Goal: Task Accomplishment & Management: Manage account settings

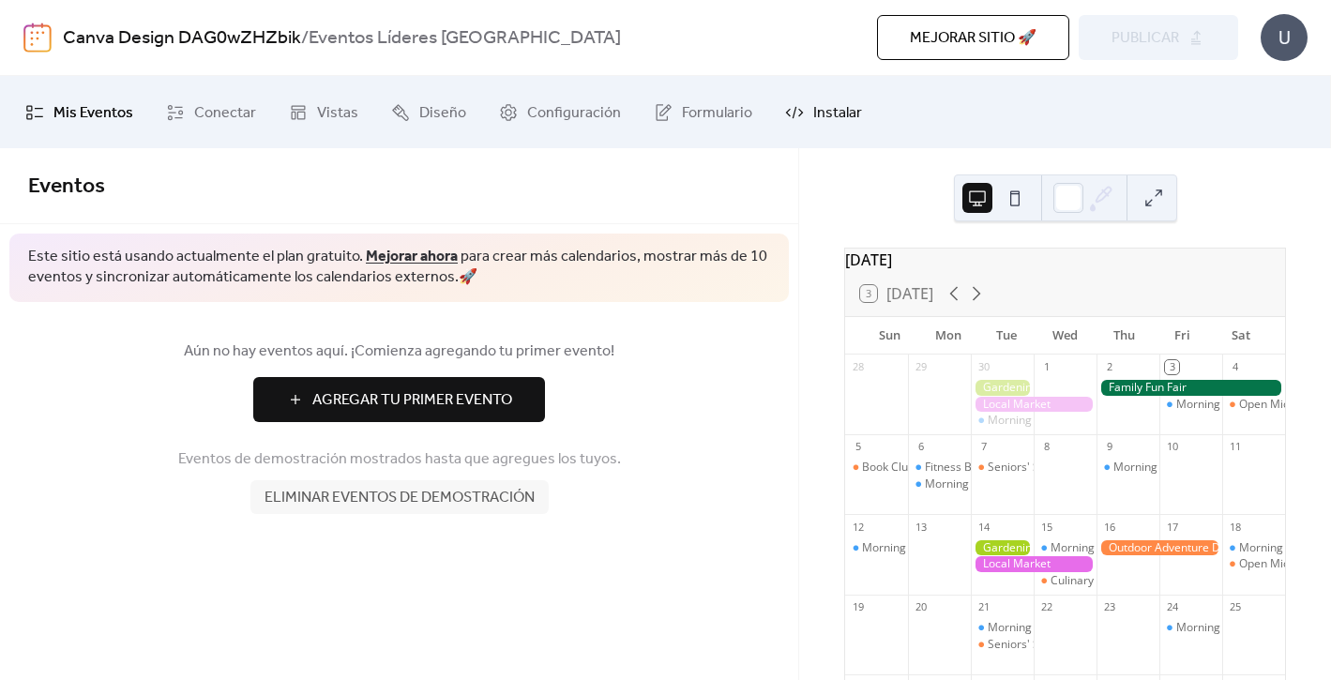
click at [813, 109] on span "Instalar" at bounding box center [837, 112] width 49 height 29
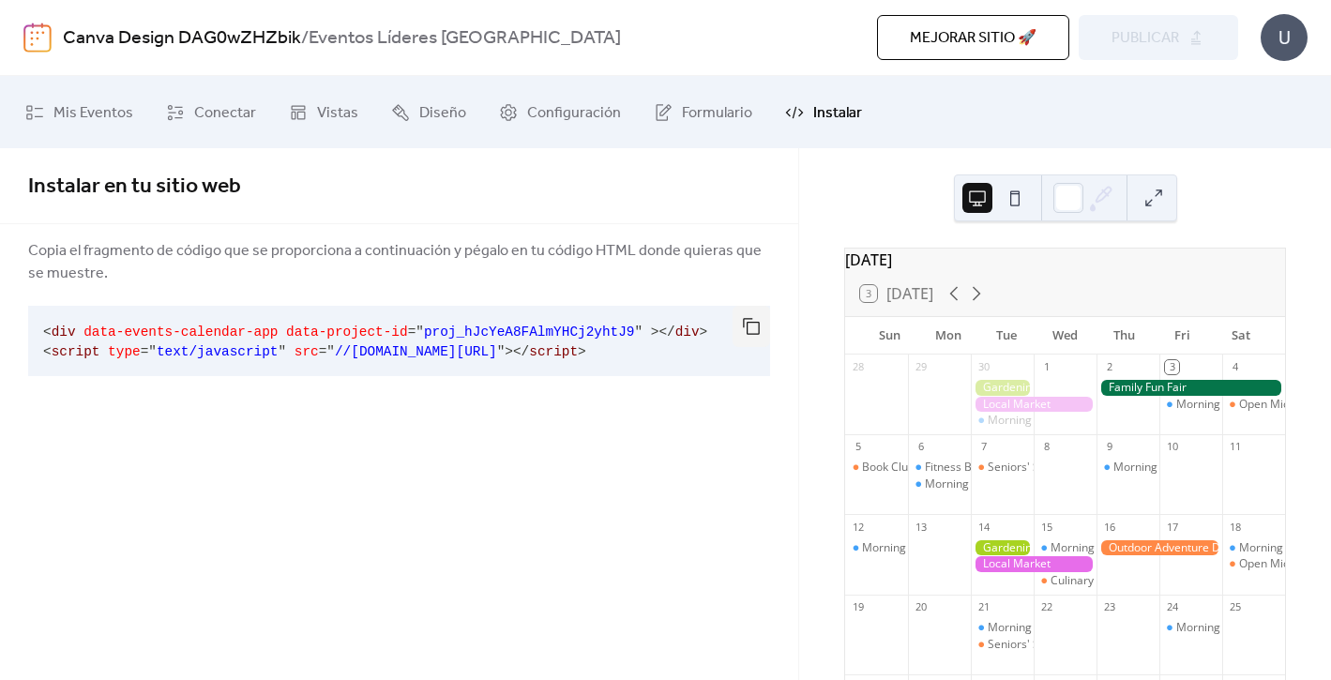
click at [168, 253] on span "Copia el fragmento de código que se proporciona a continuación y pégalo en tu c…" at bounding box center [399, 262] width 742 height 45
click at [139, 180] on span "Instalar en tu sitio web" at bounding box center [134, 186] width 213 height 41
click at [130, 265] on span "Copia el fragmento de código que se proporciona a continuación y pégalo en tu c…" at bounding box center [399, 262] width 742 height 45
click at [98, 109] on span "Mis Eventos" at bounding box center [93, 112] width 80 height 29
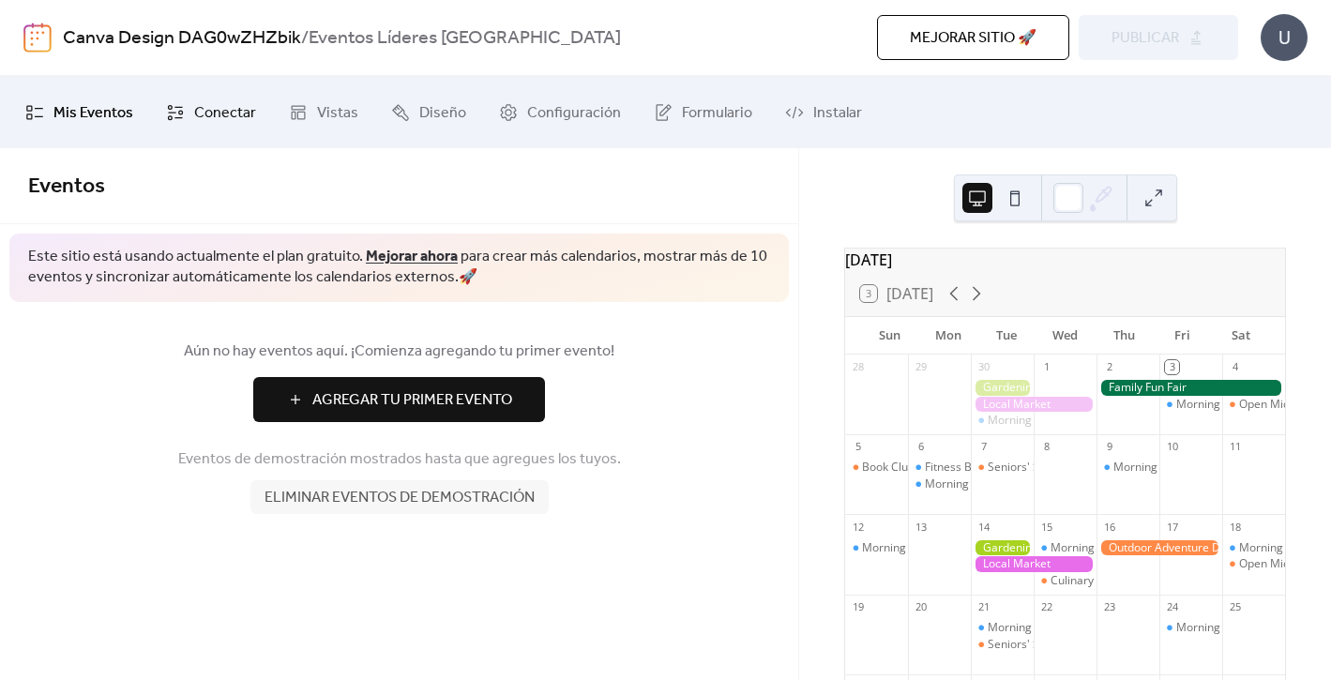
click at [220, 109] on span "Conectar" at bounding box center [225, 112] width 62 height 29
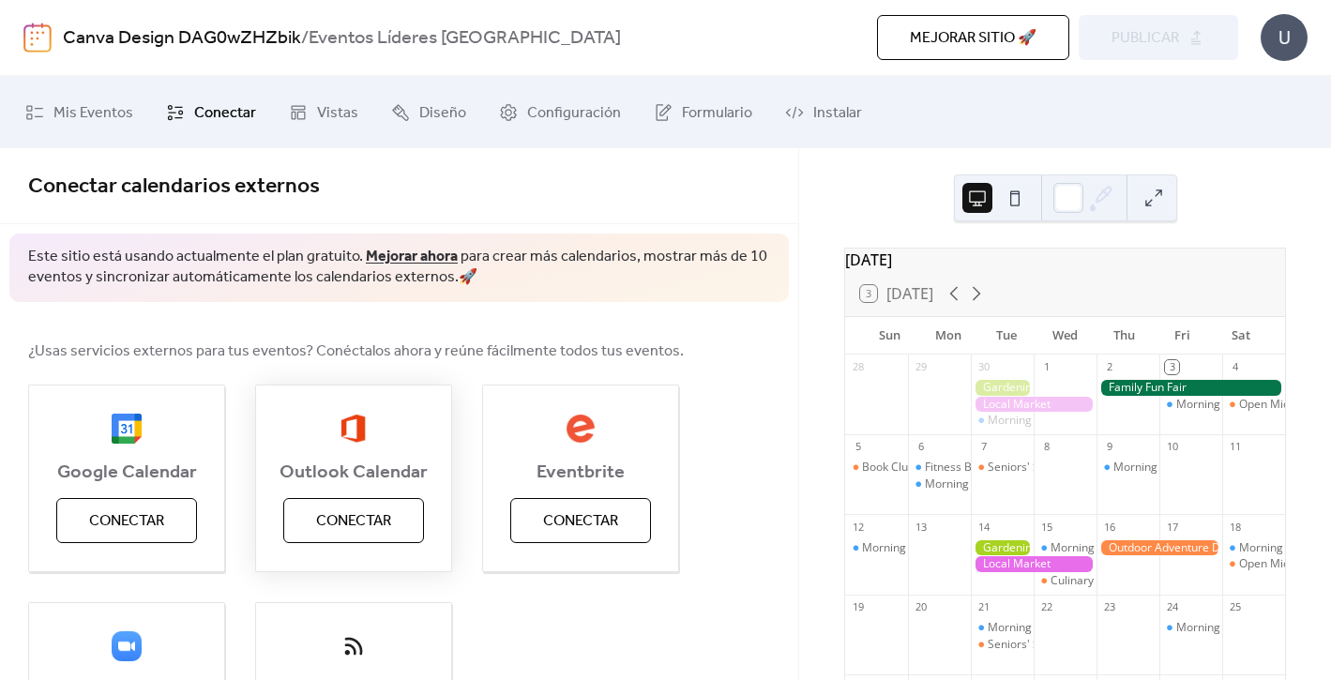
scroll to position [41, 0]
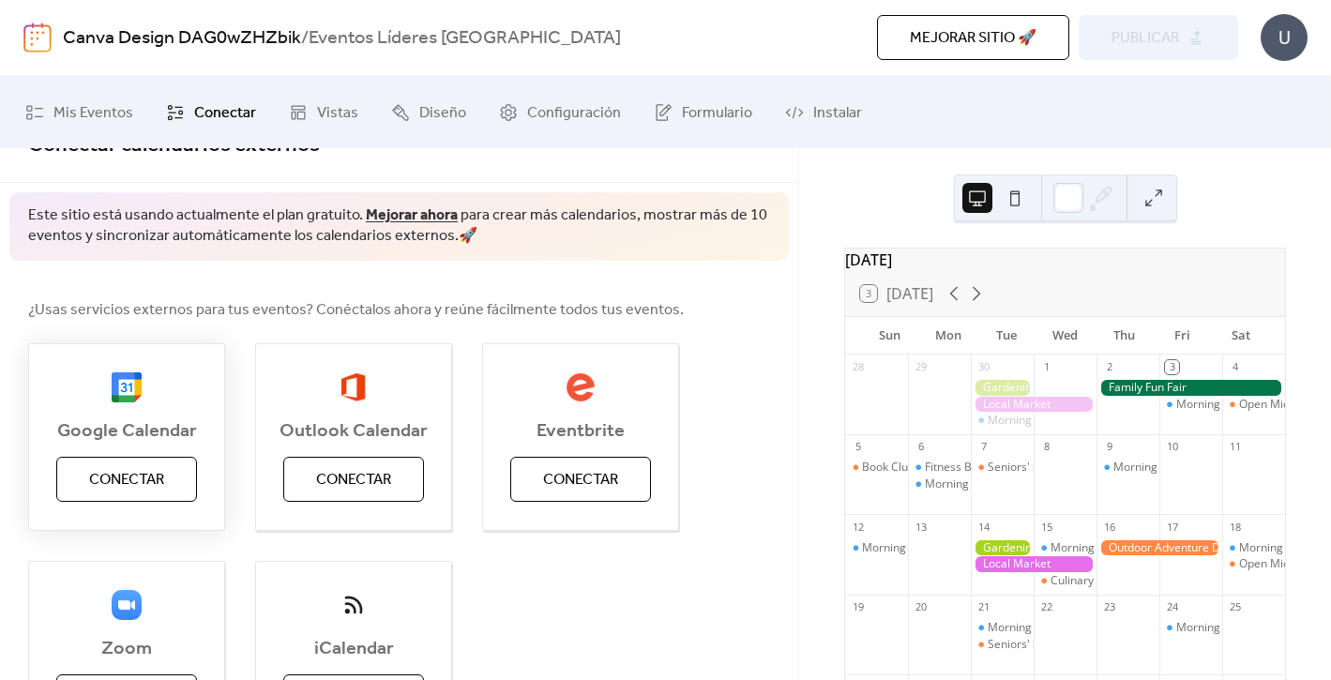
click at [163, 474] on span "Conectar" at bounding box center [126, 480] width 75 height 23
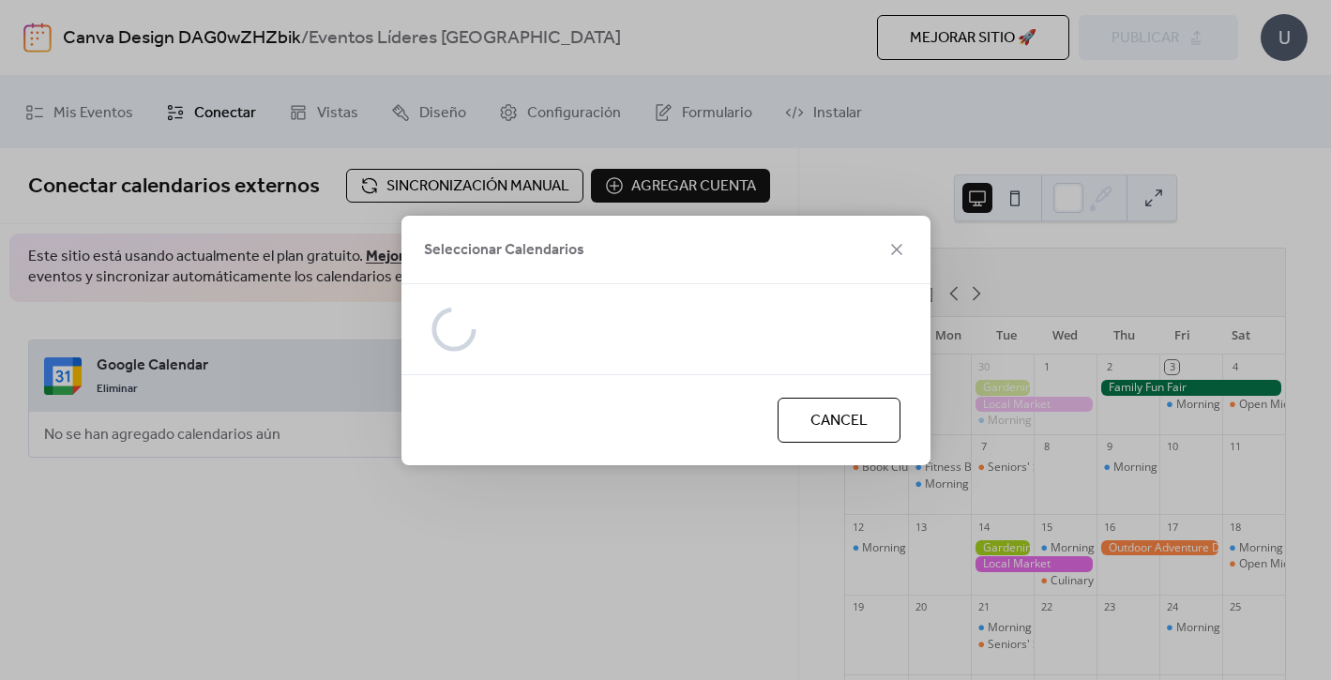
scroll to position [0, 0]
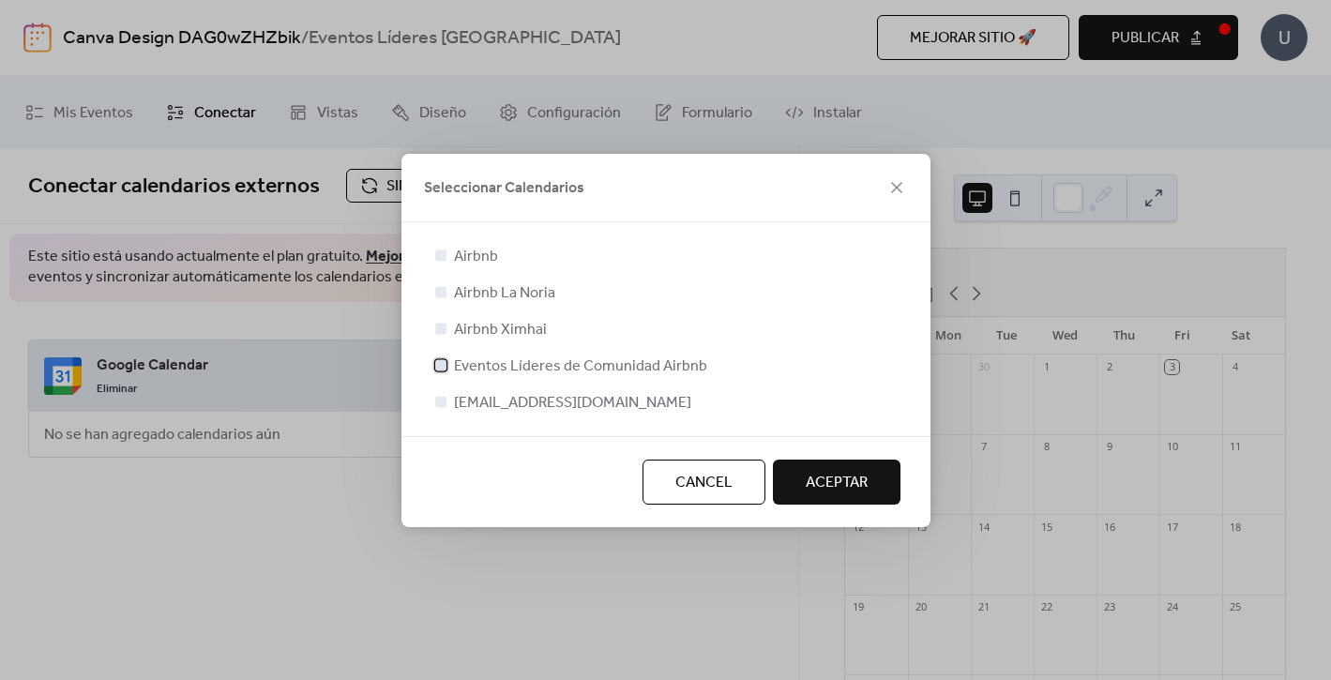
click at [538, 356] on span "Eventos Líderes de Comunidad Airbnb" at bounding box center [580, 367] width 253 height 23
click at [848, 483] on span "ACEPTAR" at bounding box center [837, 483] width 62 height 23
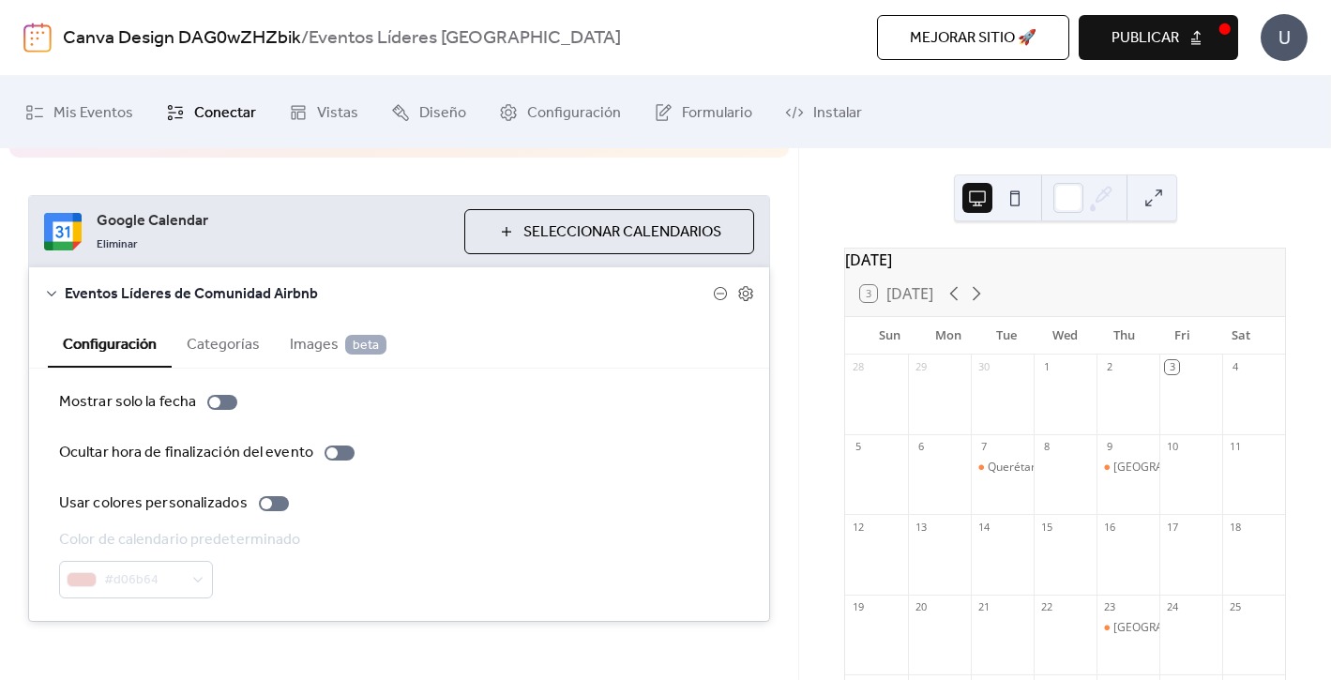
scroll to position [140, 0]
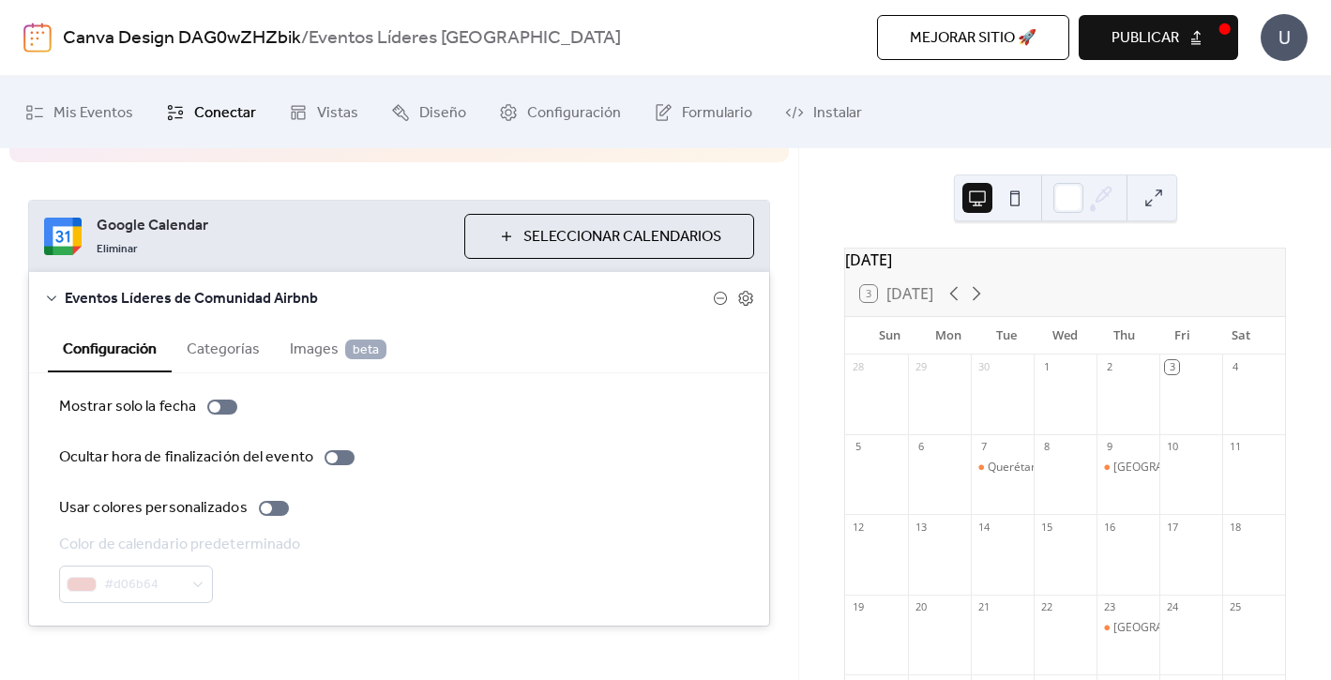
click at [217, 345] on button "Categorías" at bounding box center [223, 348] width 103 height 46
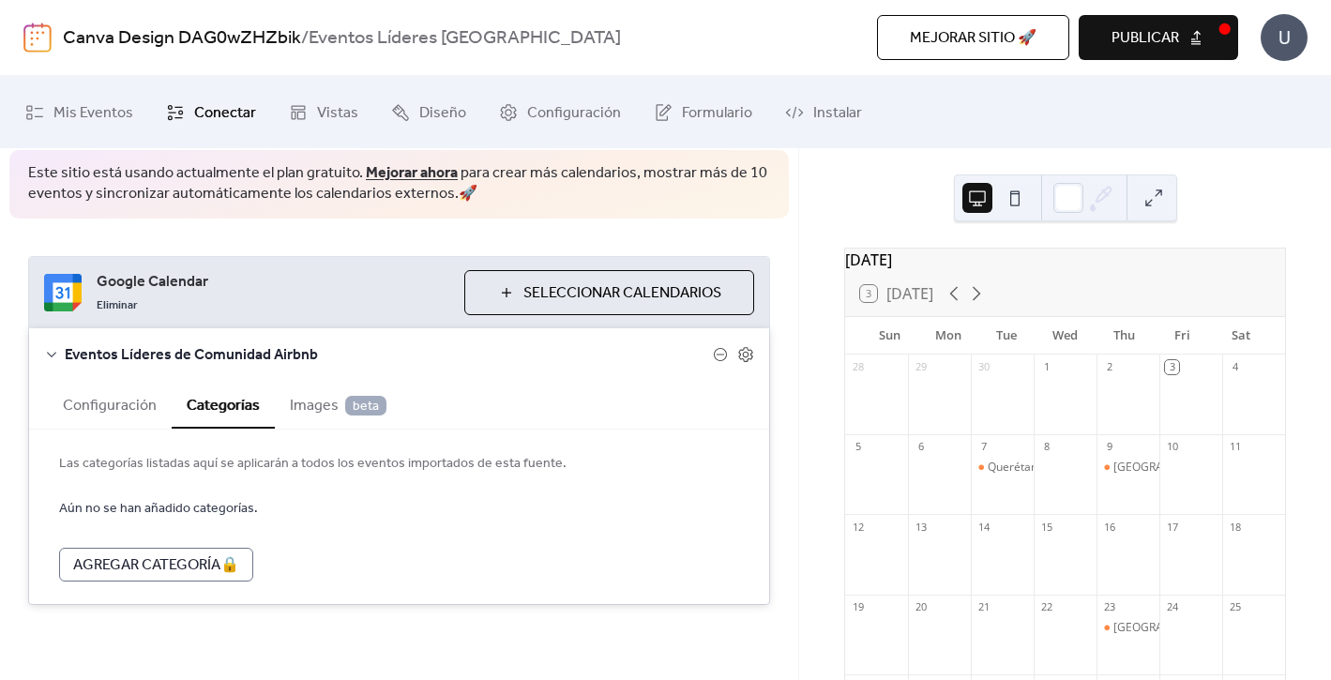
scroll to position [83, 0]
click at [140, 392] on button "Configuración" at bounding box center [110, 405] width 124 height 46
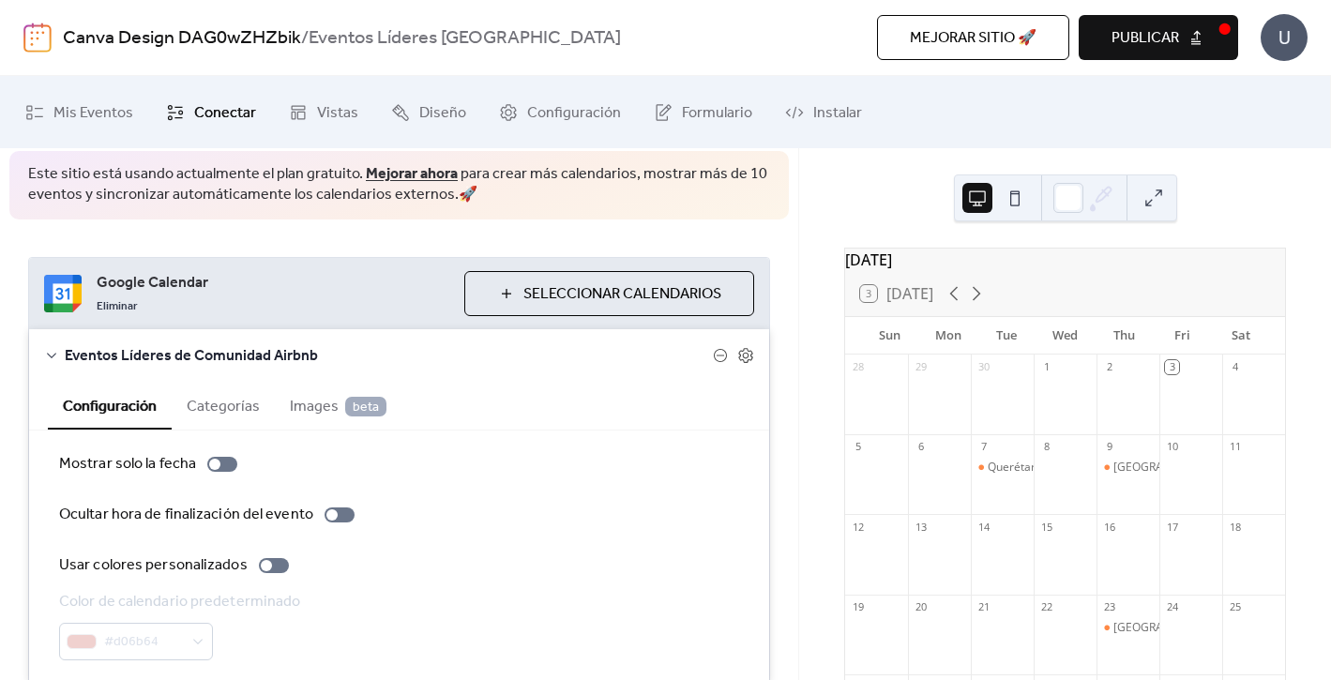
click at [1024, 204] on button at bounding box center [1015, 198] width 30 height 30
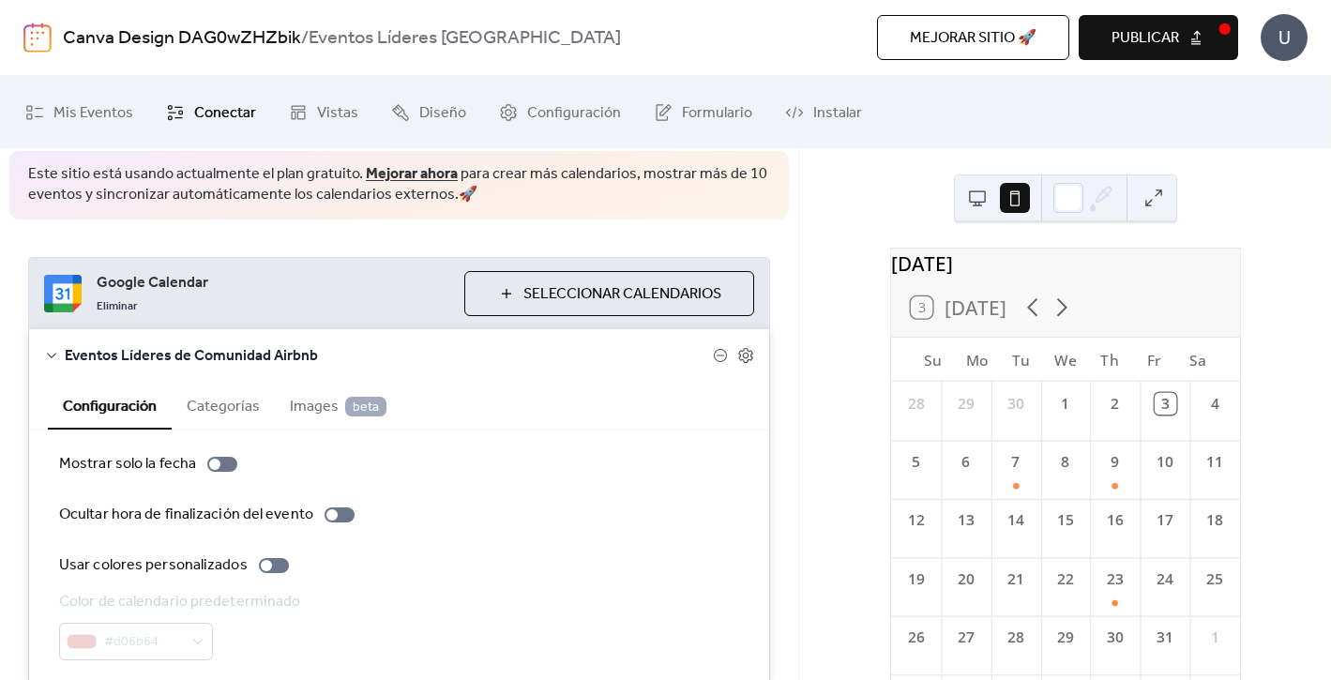
click at [974, 201] on button at bounding box center [977, 198] width 30 height 30
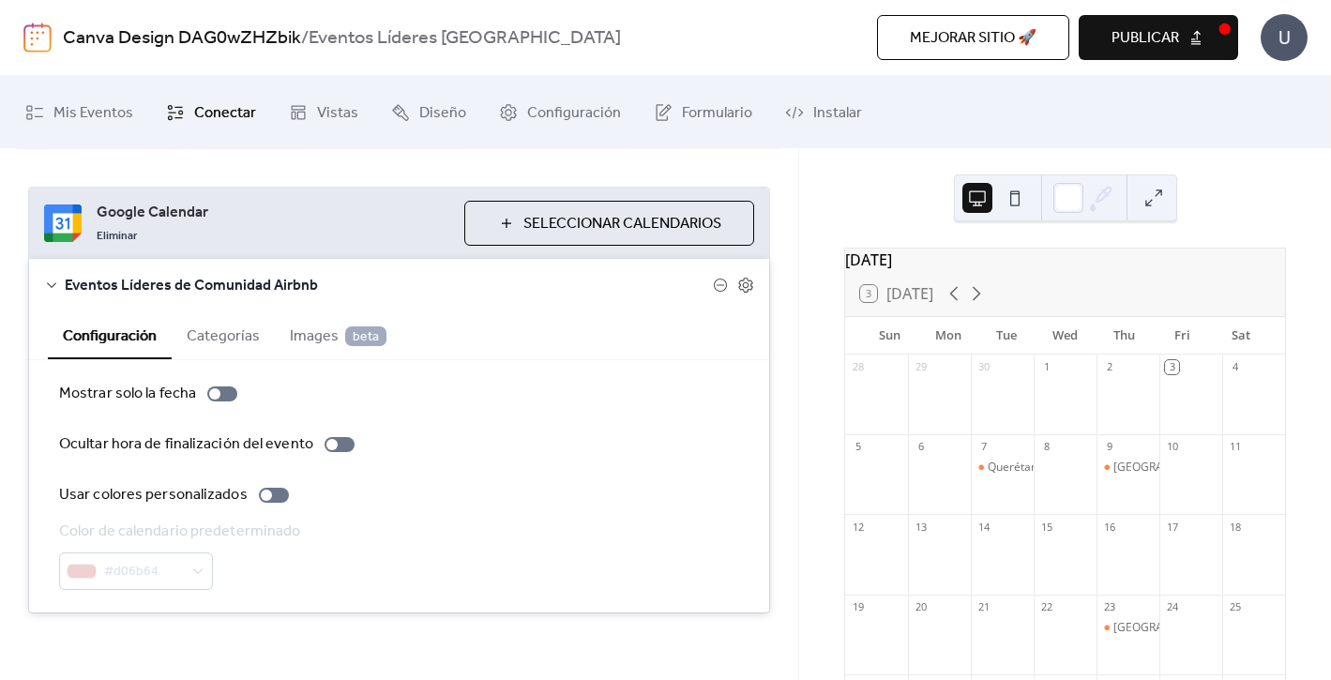
scroll to position [157, 0]
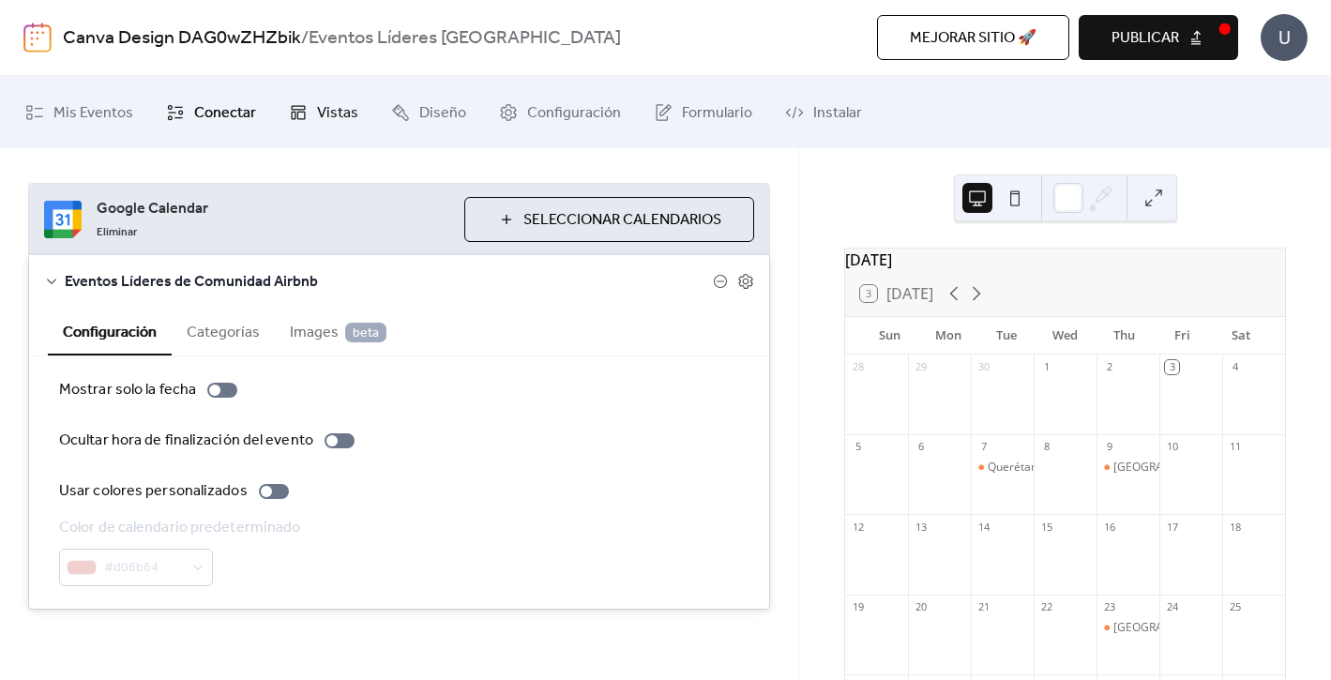
click at [322, 119] on span "Vistas" at bounding box center [337, 112] width 41 height 29
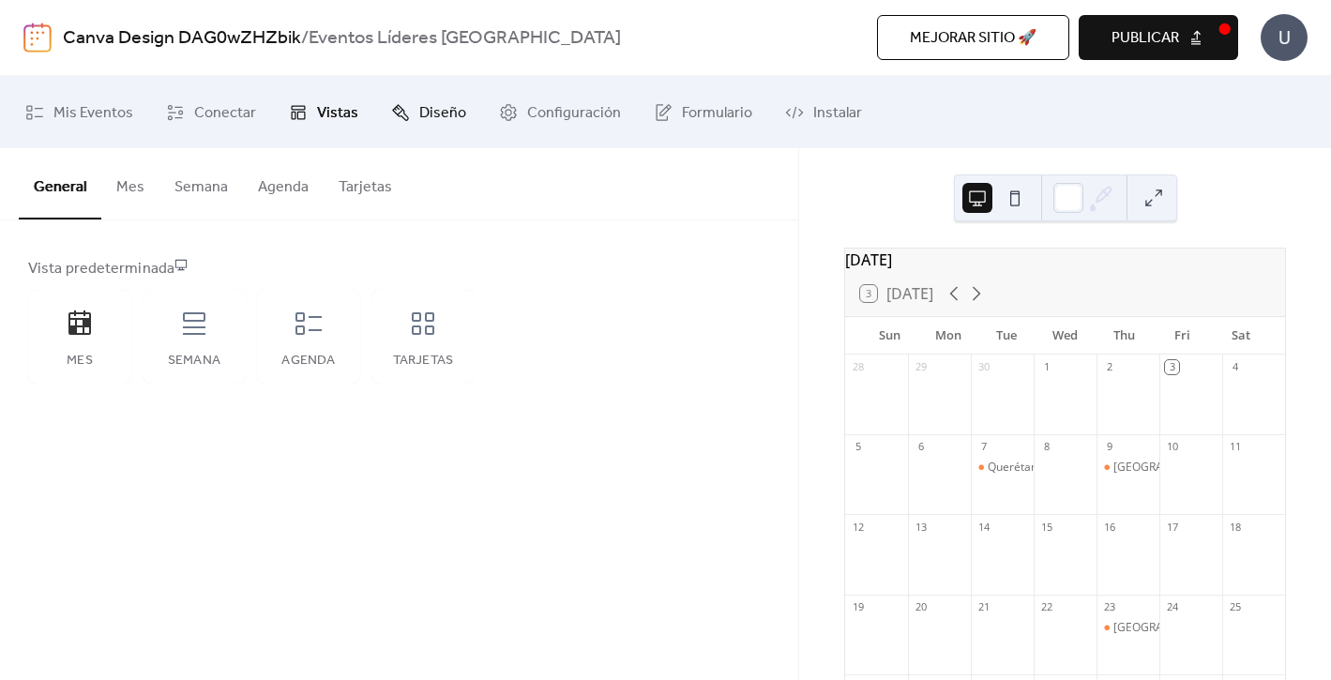
click at [447, 110] on span "Diseño" at bounding box center [442, 112] width 47 height 29
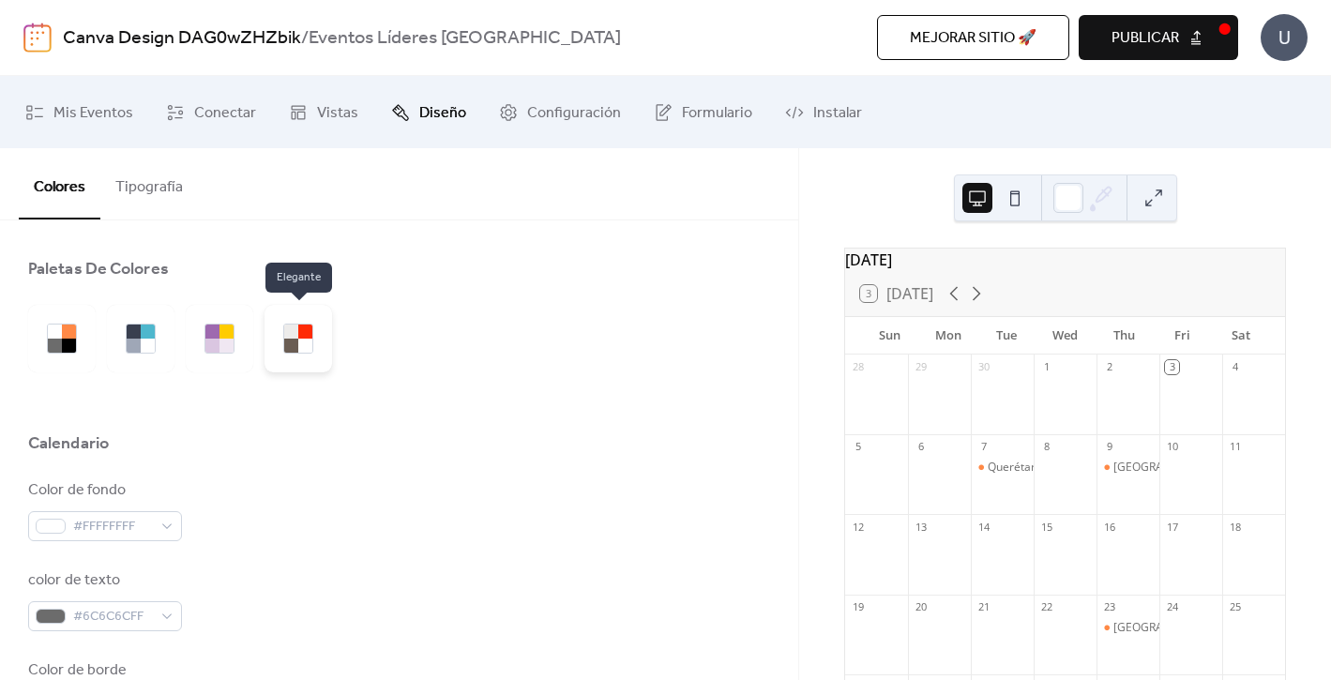
click at [294, 345] on div at bounding box center [291, 346] width 14 height 14
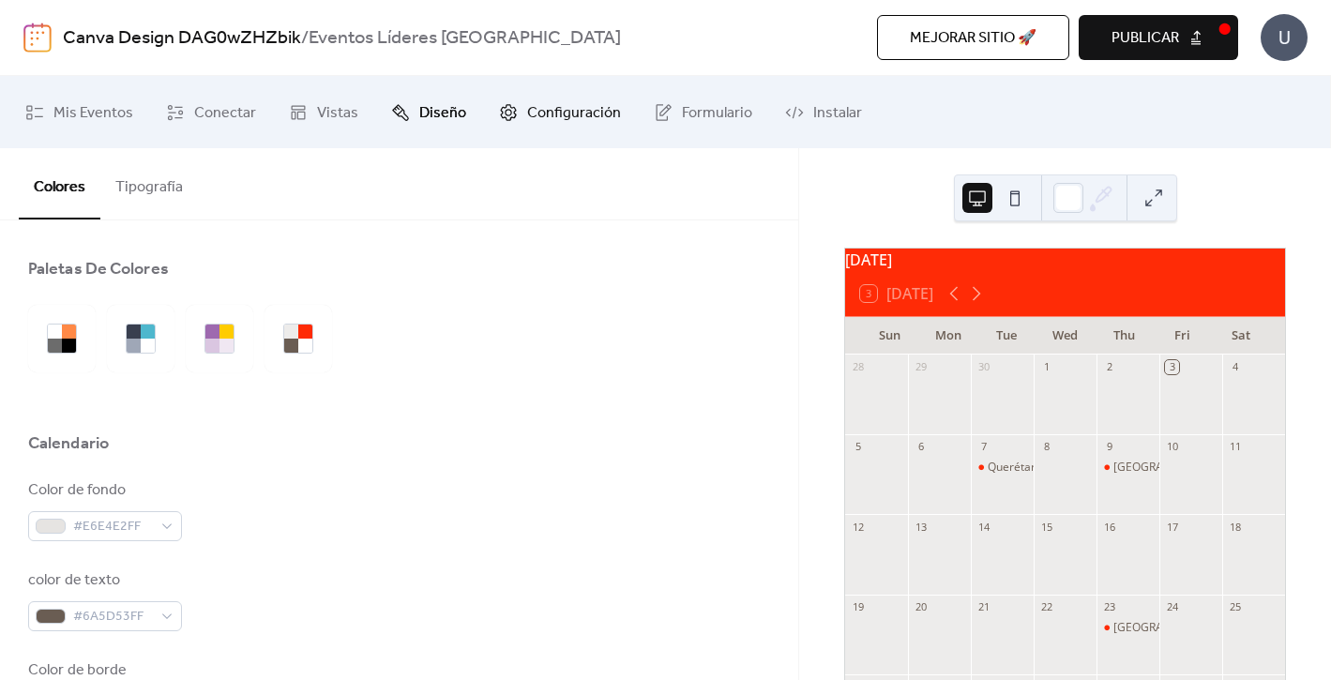
click at [572, 117] on span "Configuración" at bounding box center [574, 112] width 94 height 29
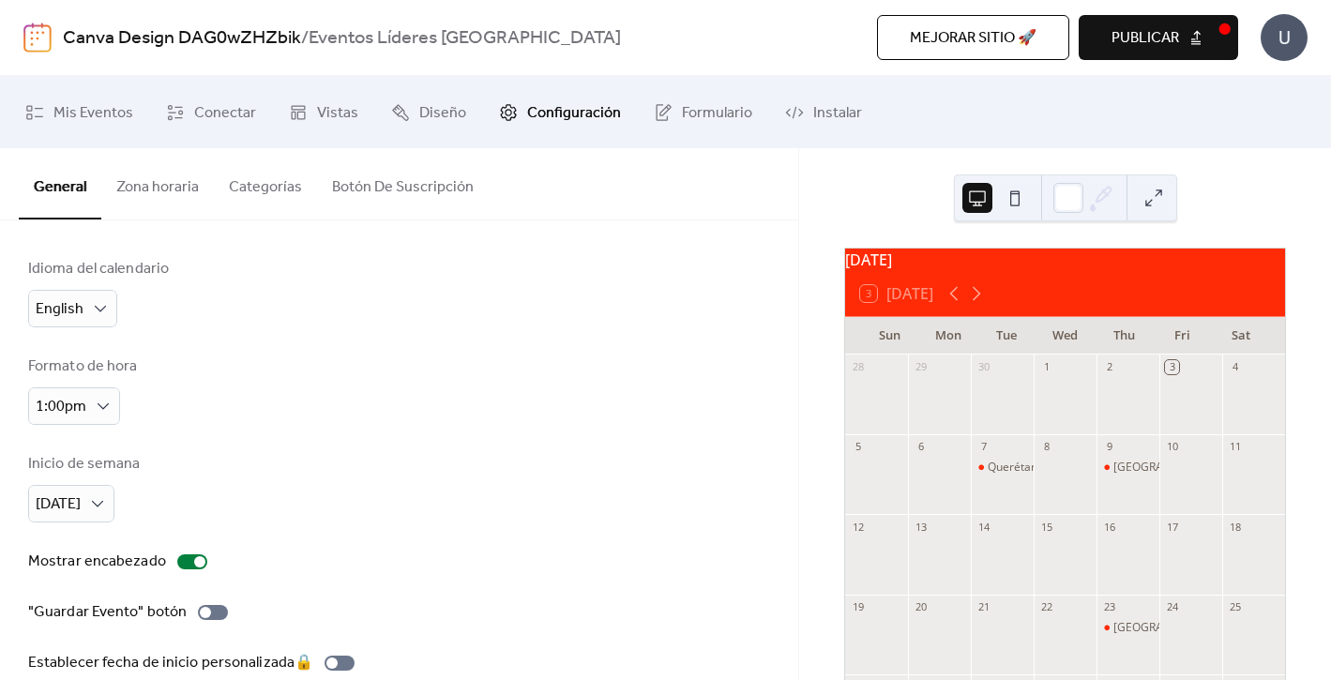
scroll to position [5, 0]
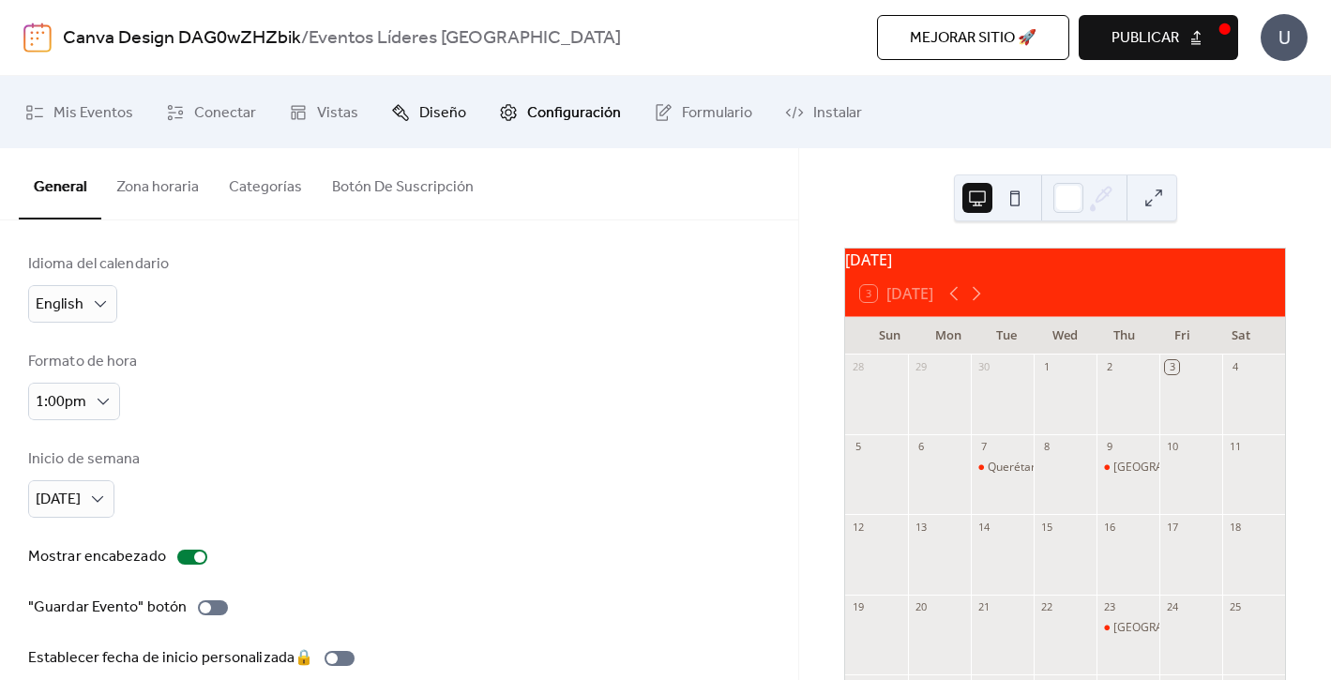
click at [429, 105] on span "Diseño" at bounding box center [442, 112] width 47 height 29
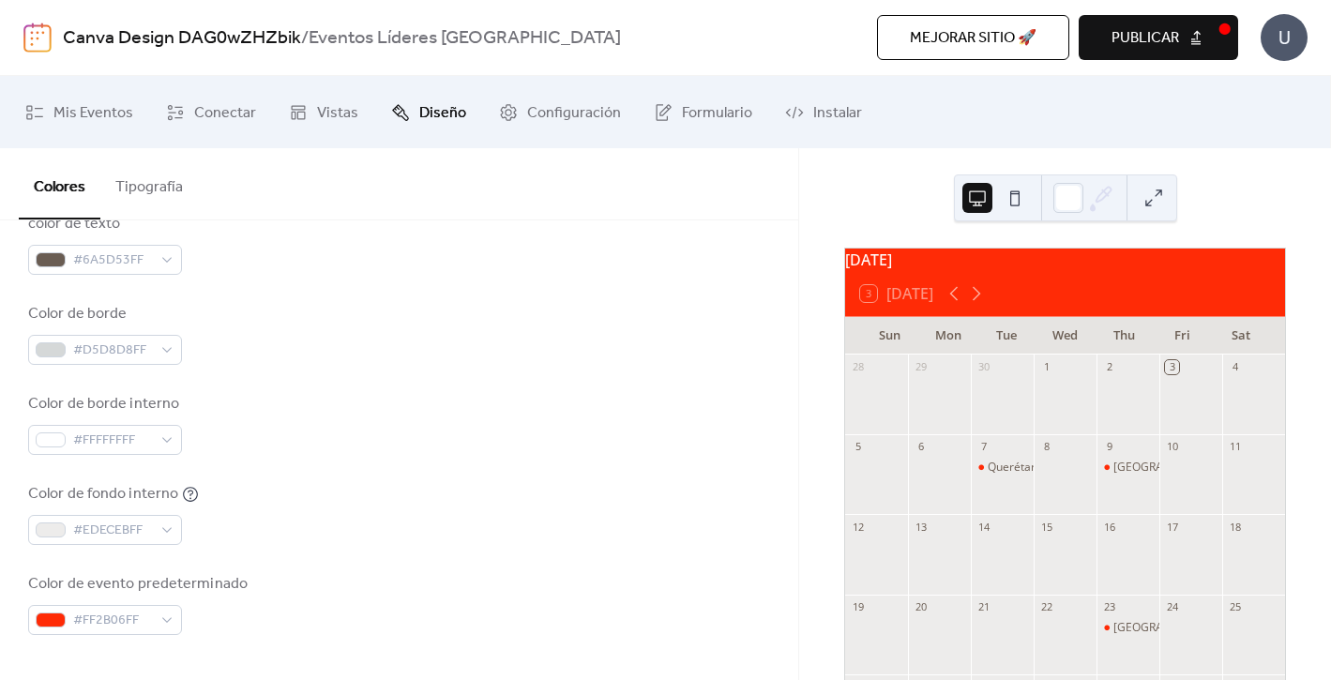
scroll to position [309, 0]
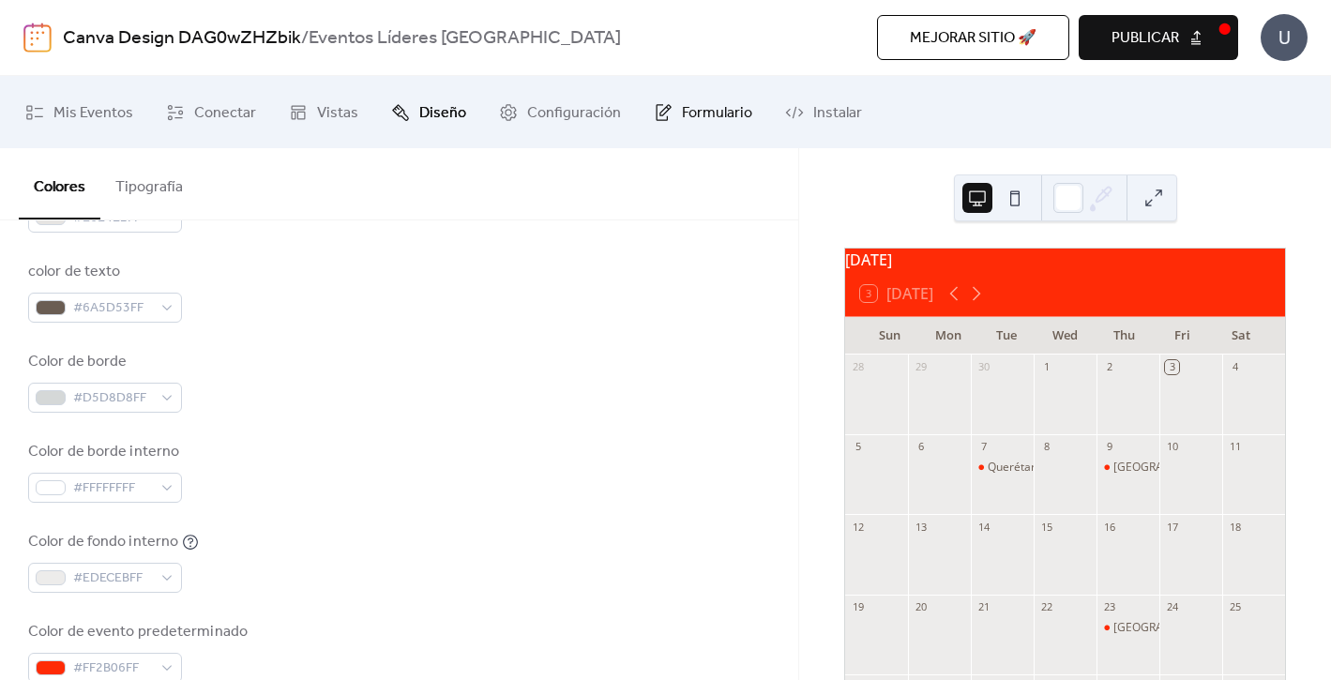
click at [712, 98] on span "Formulario" at bounding box center [717, 112] width 70 height 29
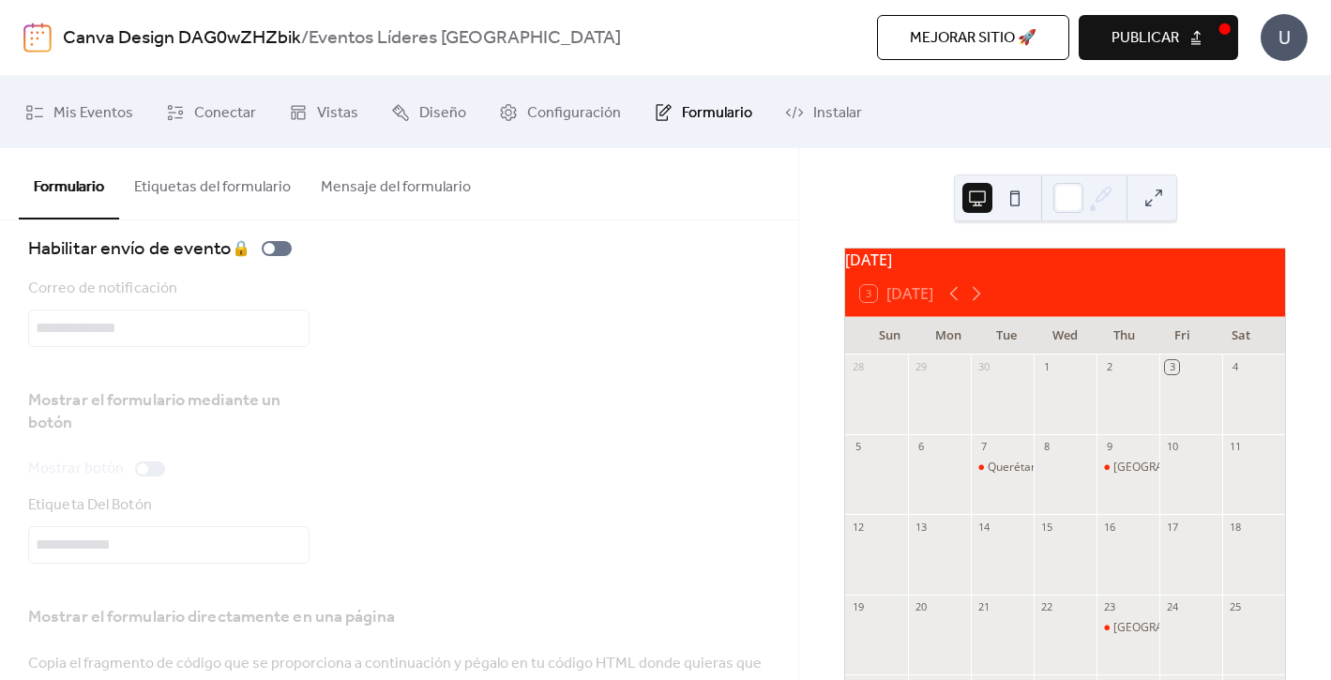
scroll to position [22, 0]
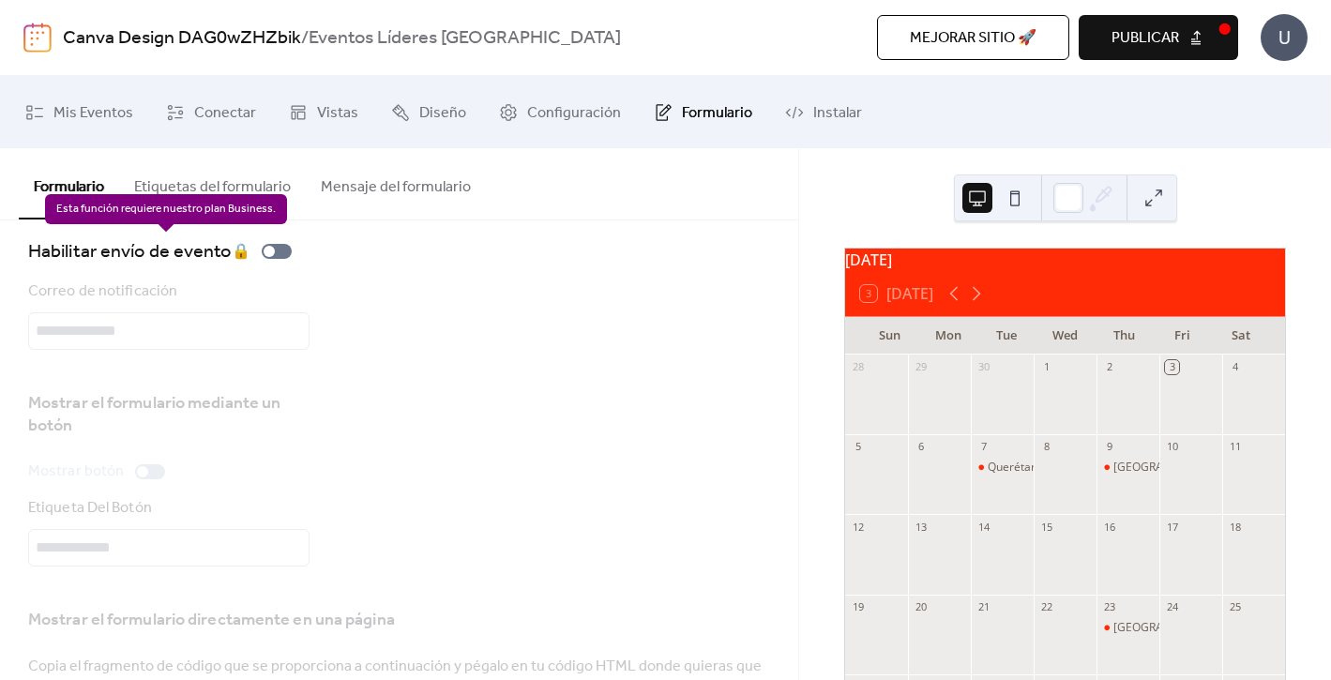
click at [267, 252] on div "Habilitar envío de evento 🔒" at bounding box center [163, 251] width 271 height 30
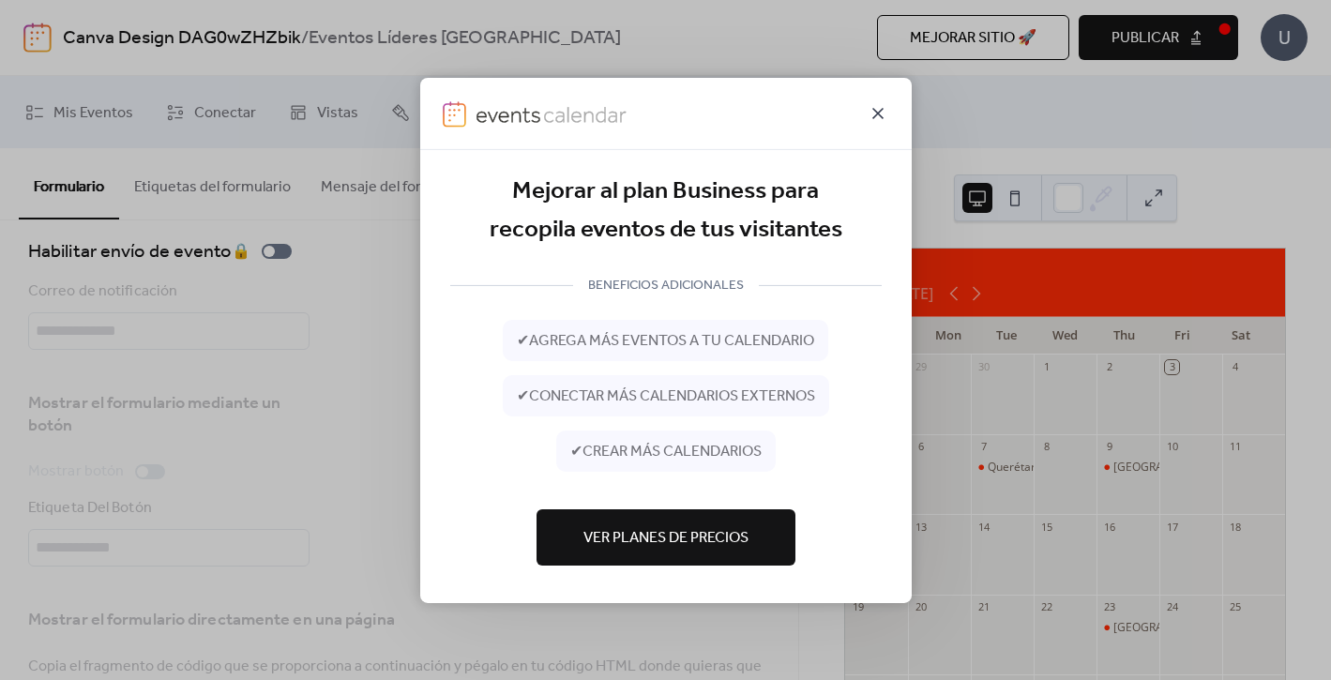
click at [879, 114] on icon at bounding box center [877, 112] width 11 height 11
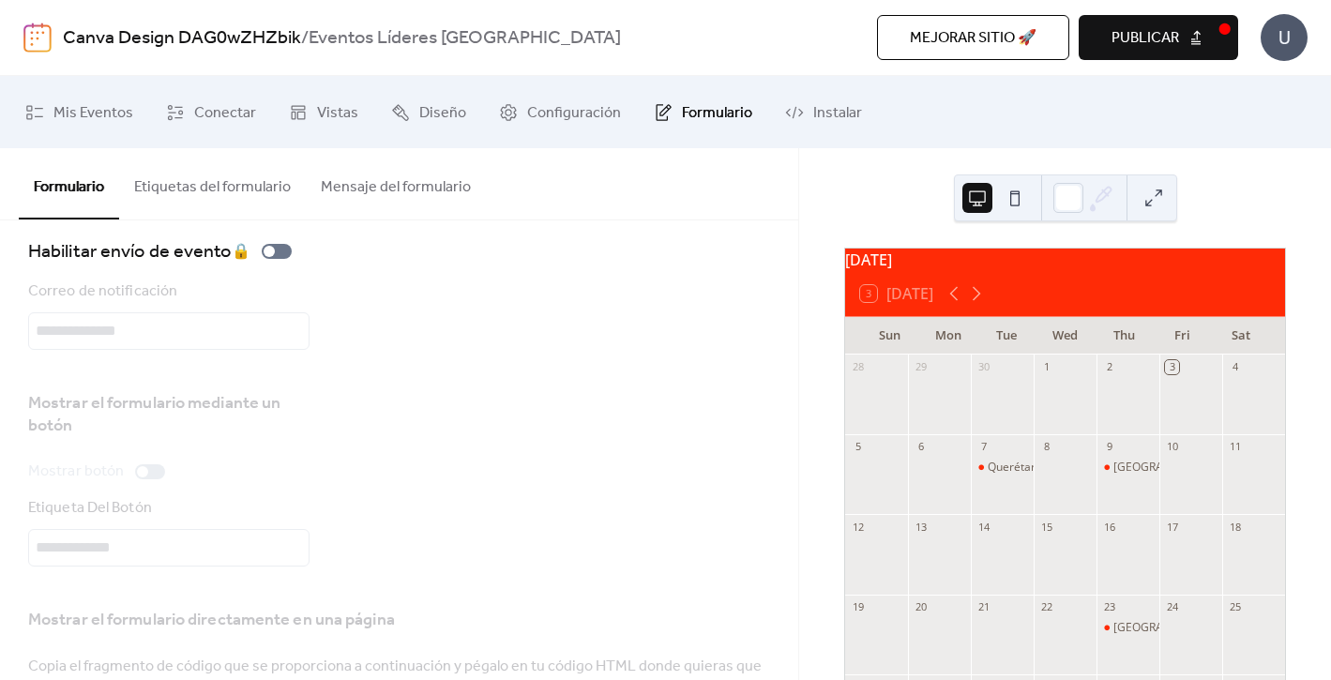
click at [1159, 36] on span "Publicar" at bounding box center [1146, 38] width 68 height 23
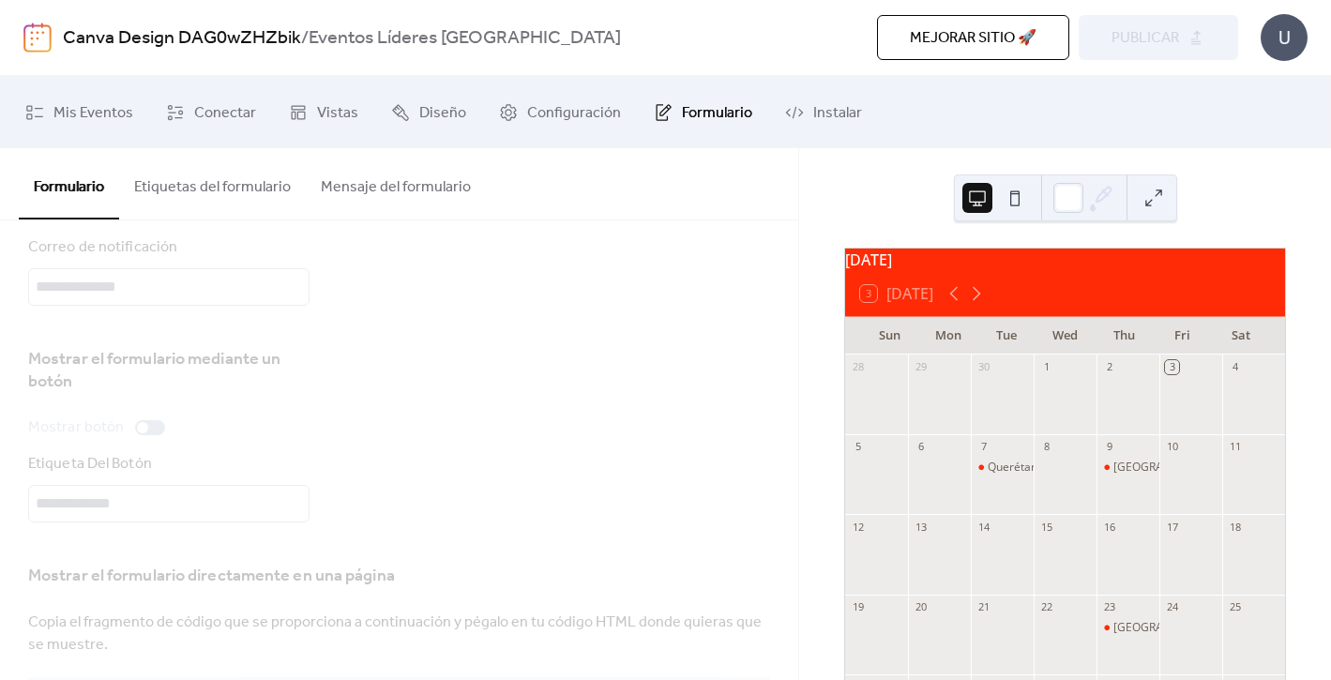
scroll to position [68, 0]
click at [322, 123] on span "Vistas" at bounding box center [337, 112] width 41 height 29
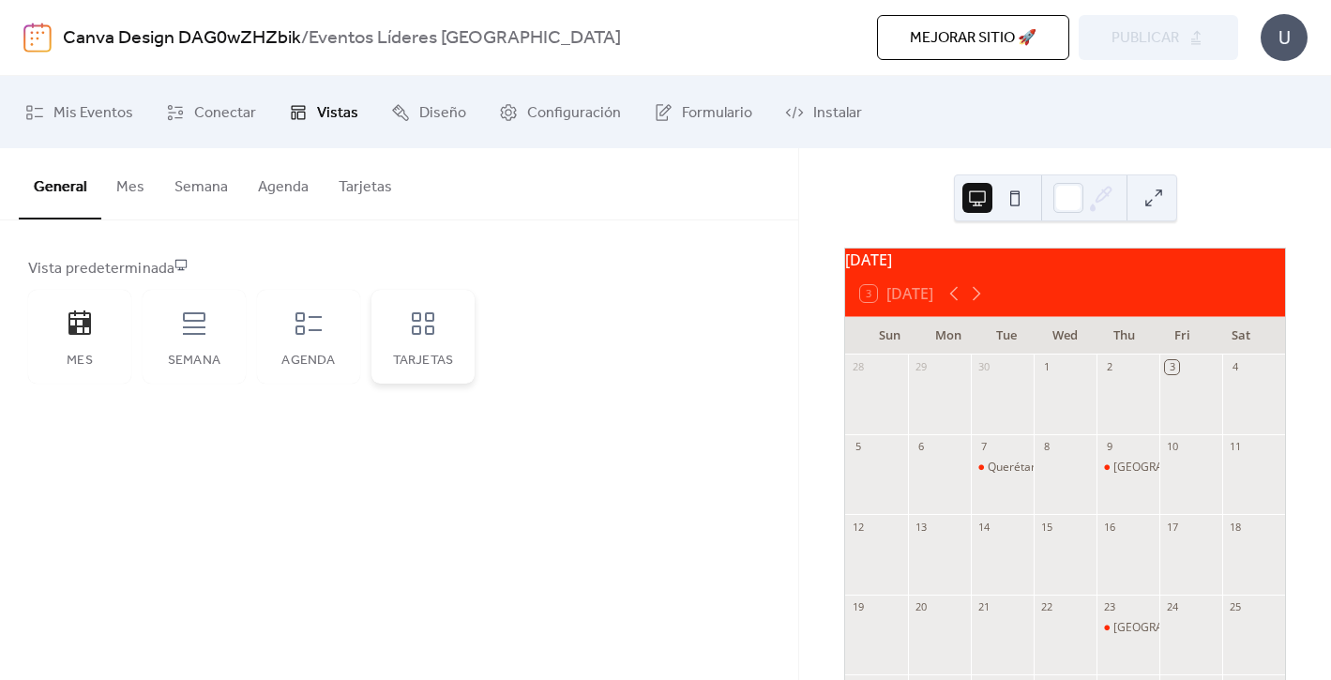
click at [415, 333] on icon at bounding box center [423, 323] width 23 height 23
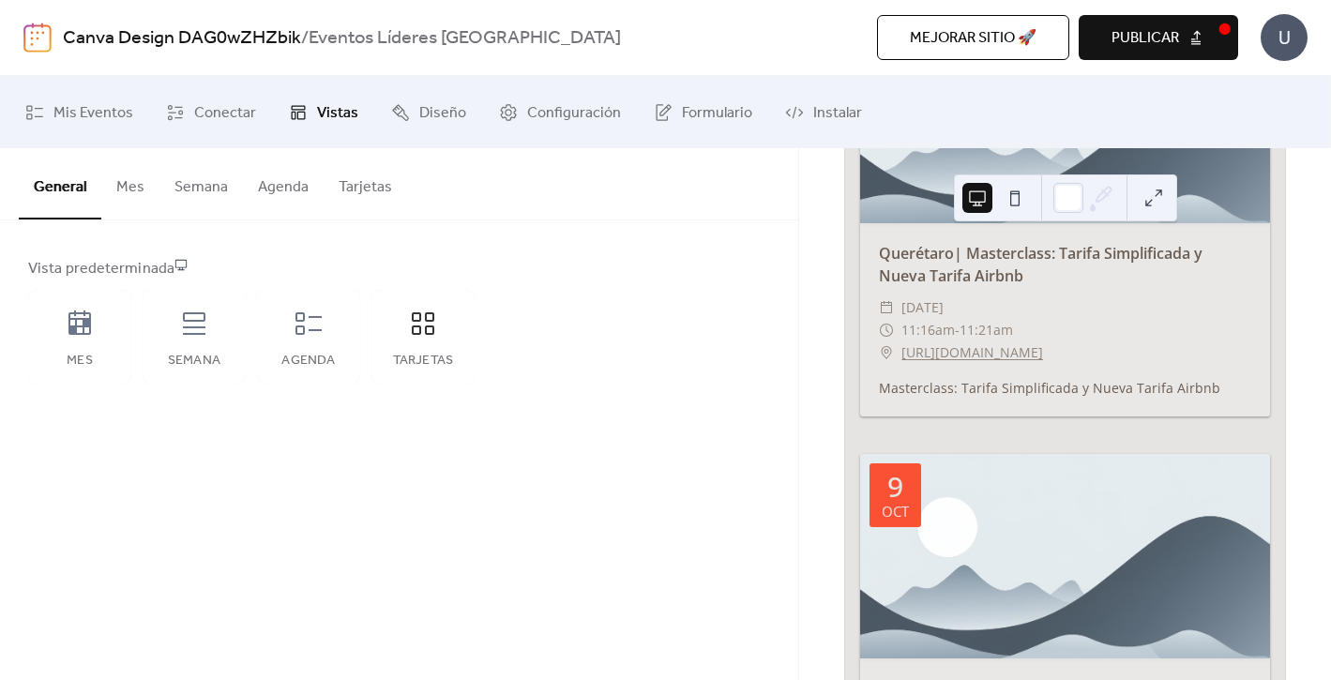
scroll to position [528, 0]
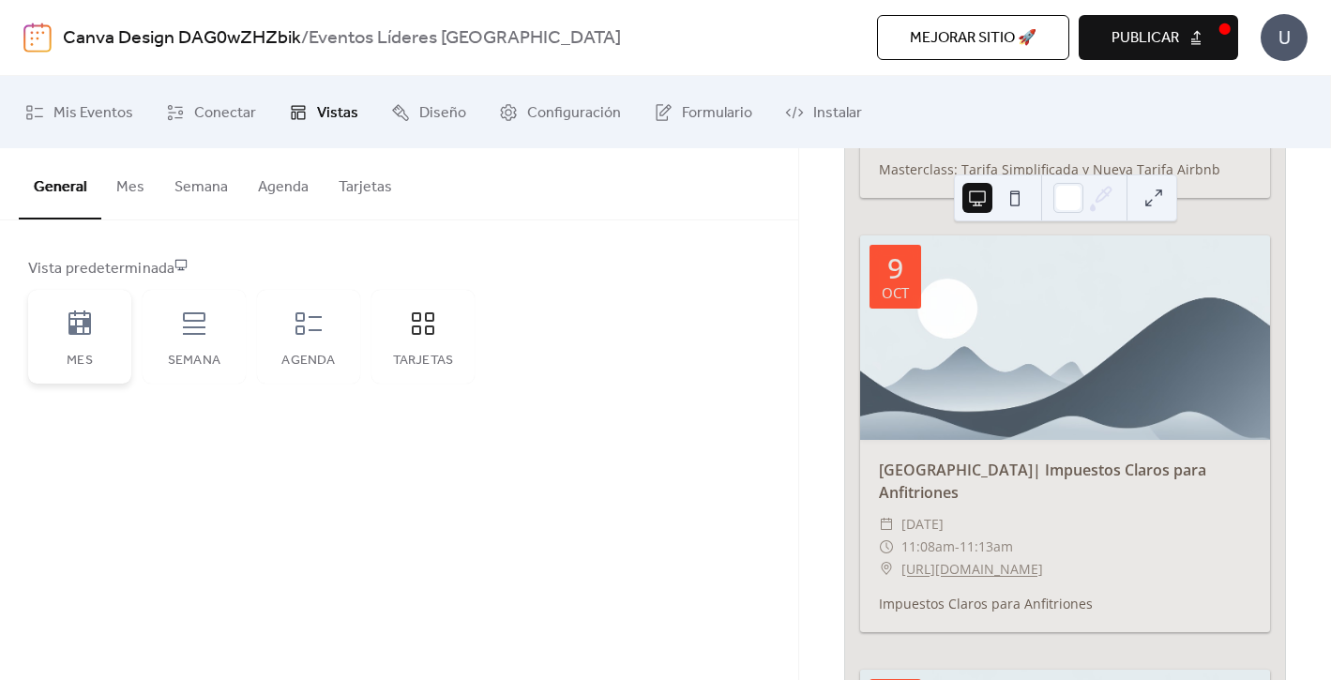
click at [83, 345] on div "Mes" at bounding box center [79, 337] width 103 height 94
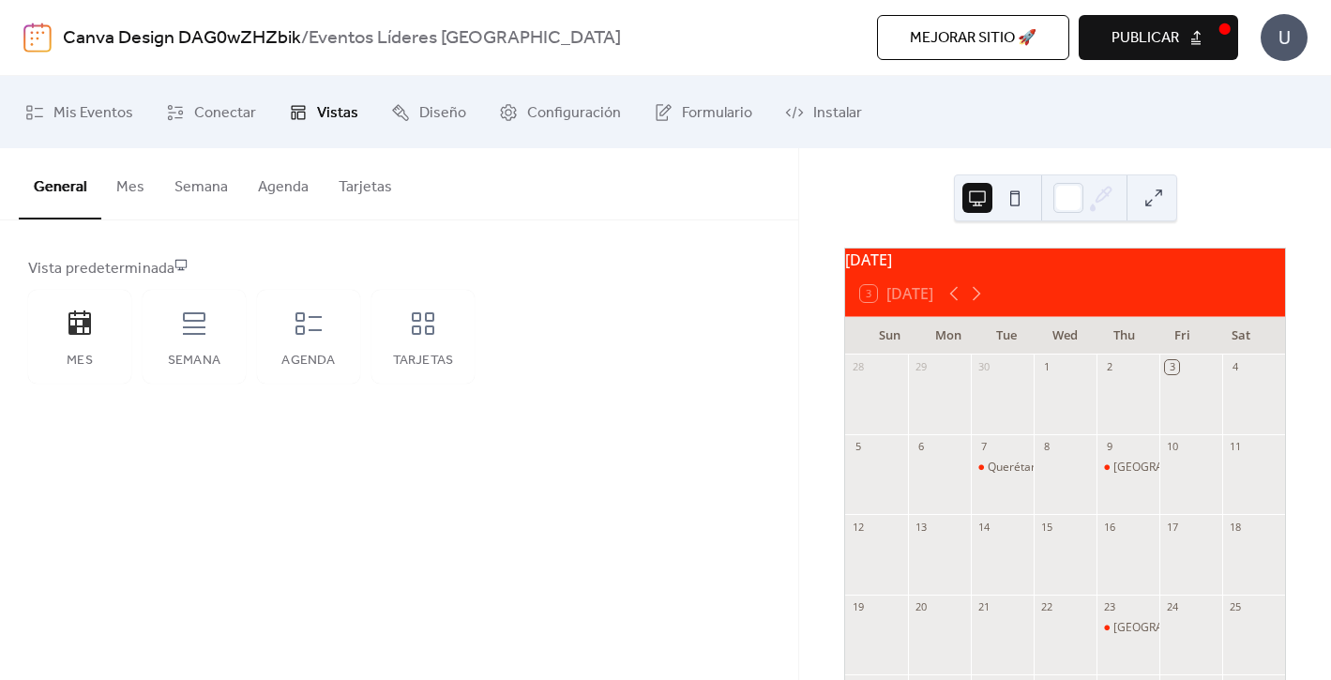
click at [129, 186] on button "Mes" at bounding box center [130, 182] width 58 height 69
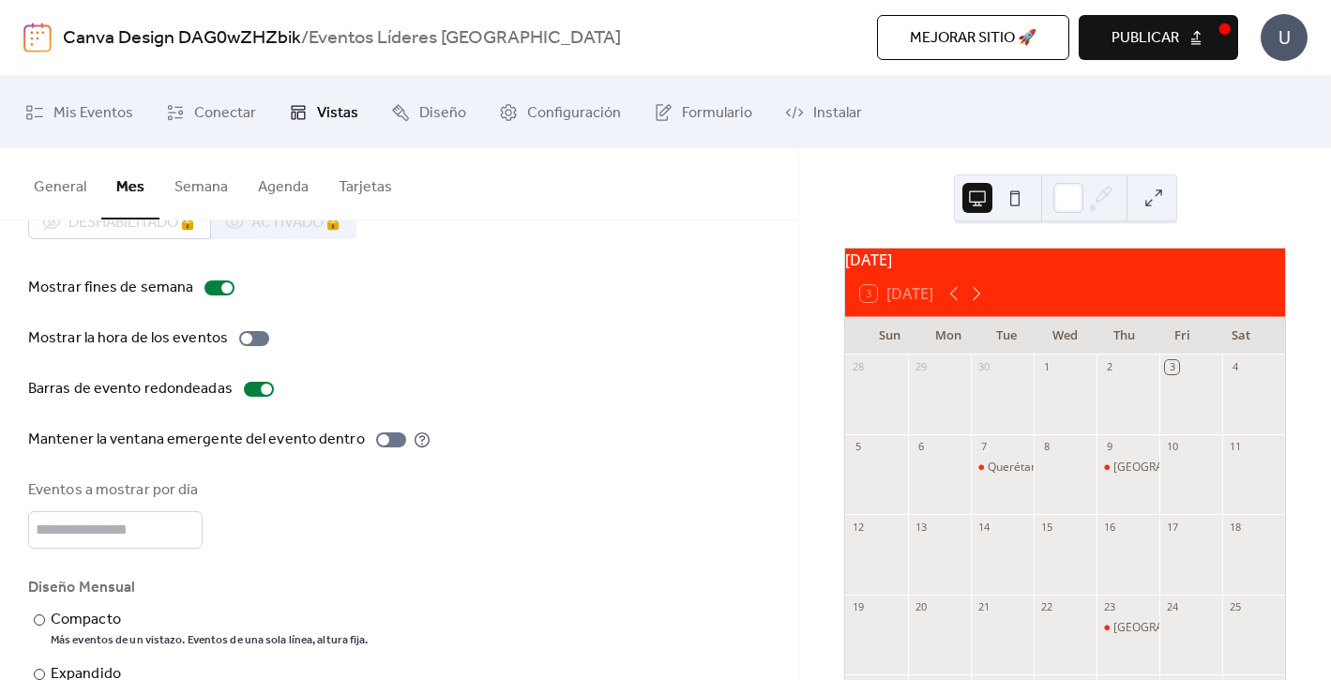
scroll to position [55, 0]
click at [244, 339] on div at bounding box center [246, 335] width 11 height 11
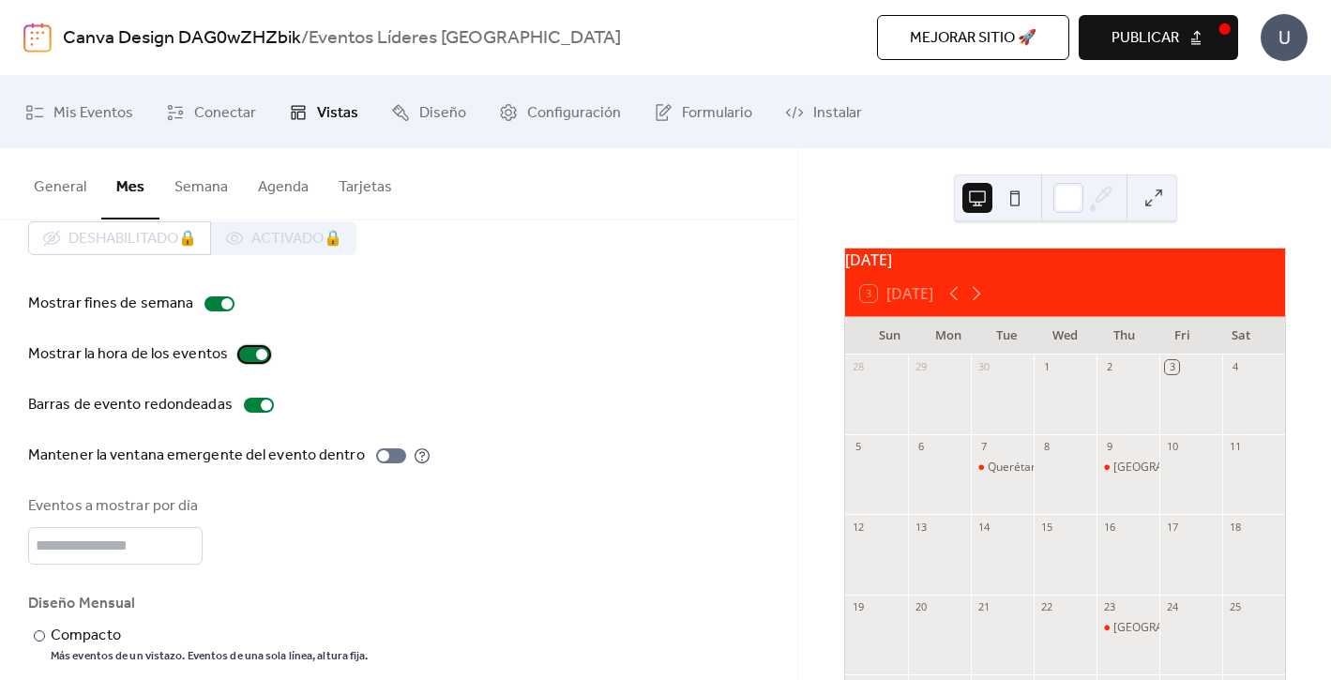
scroll to position [0, 0]
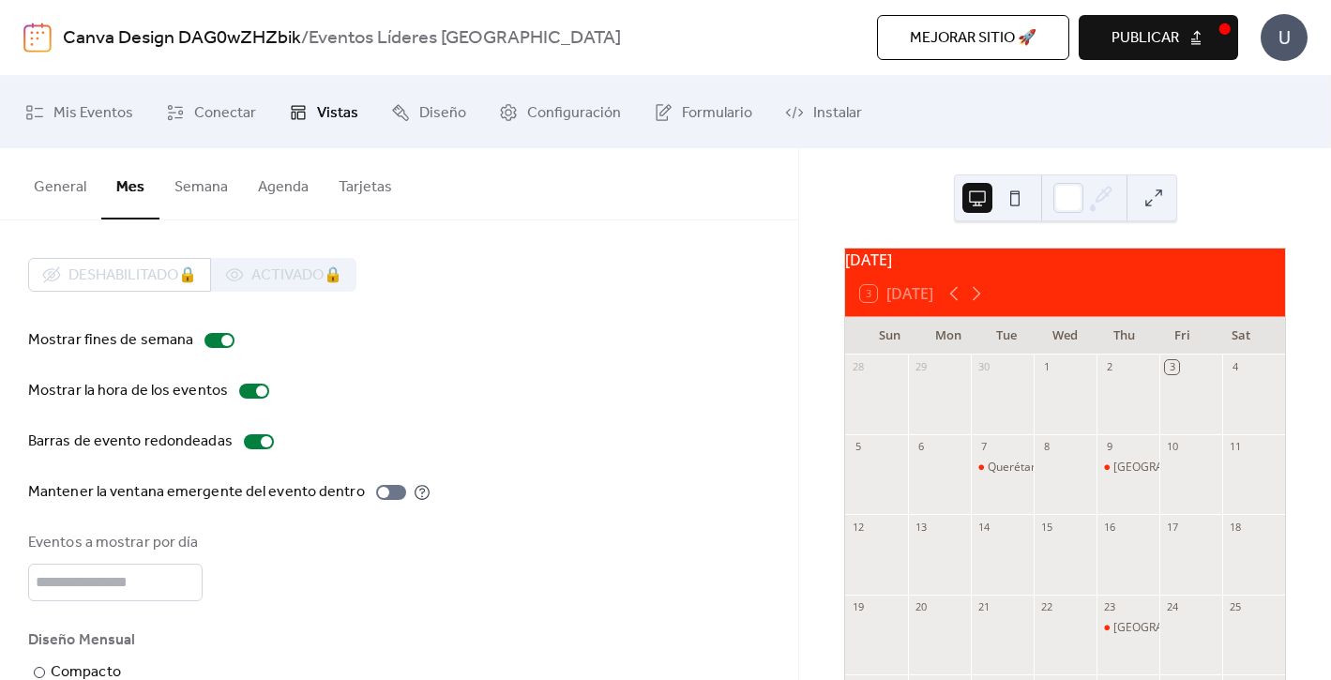
click at [200, 168] on button "Semana" at bounding box center [200, 182] width 83 height 69
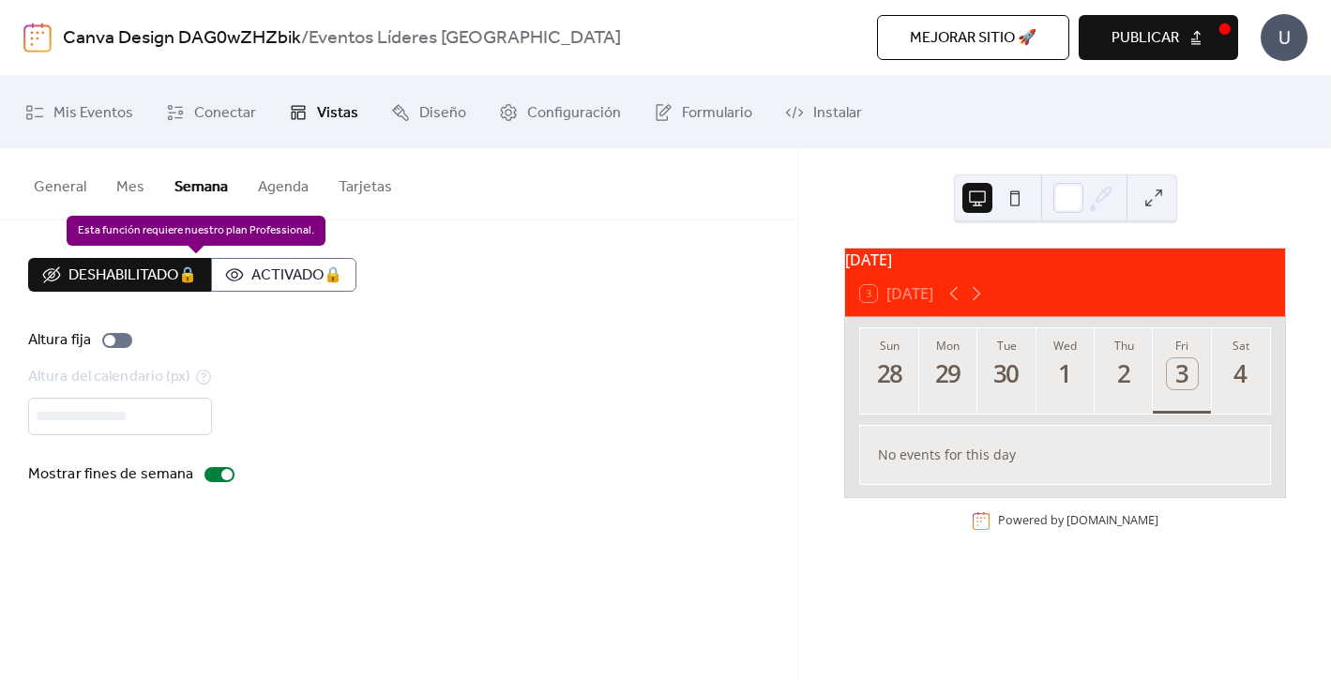
click at [309, 278] on div "Deshabilitado 🔒 Activado 🔒" at bounding box center [192, 275] width 328 height 34
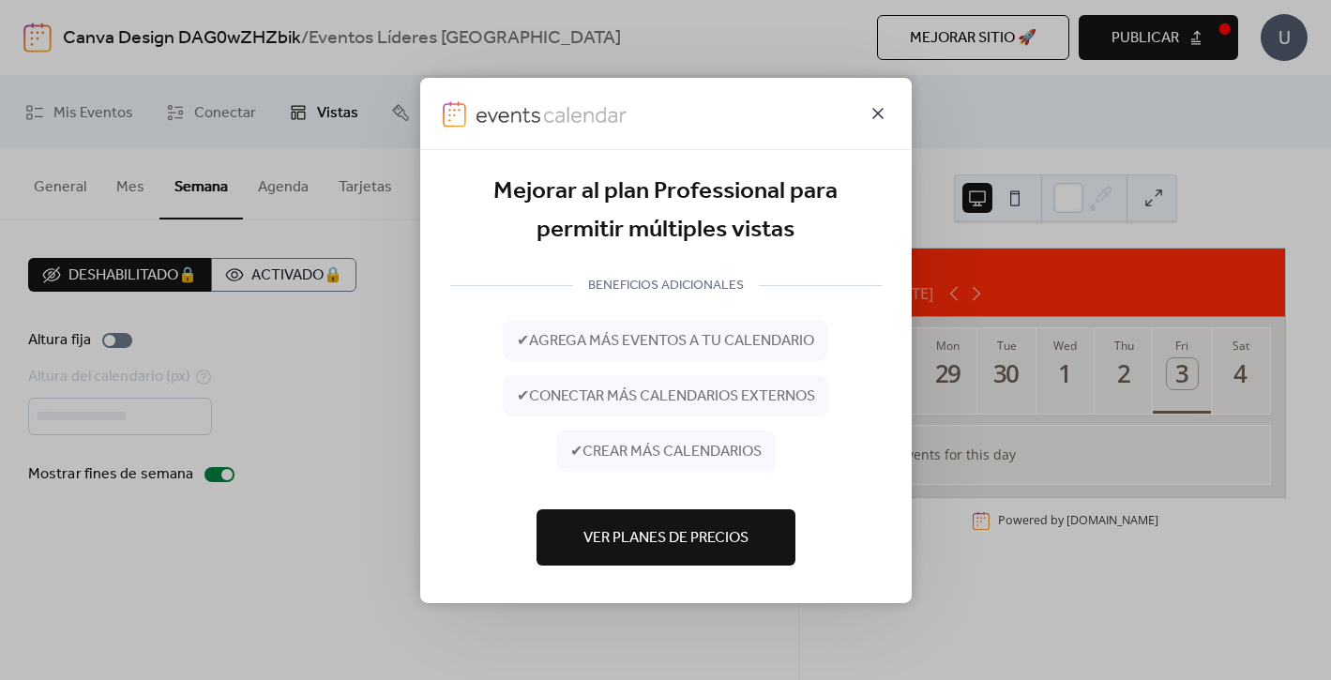
click at [878, 111] on icon at bounding box center [877, 112] width 11 height 11
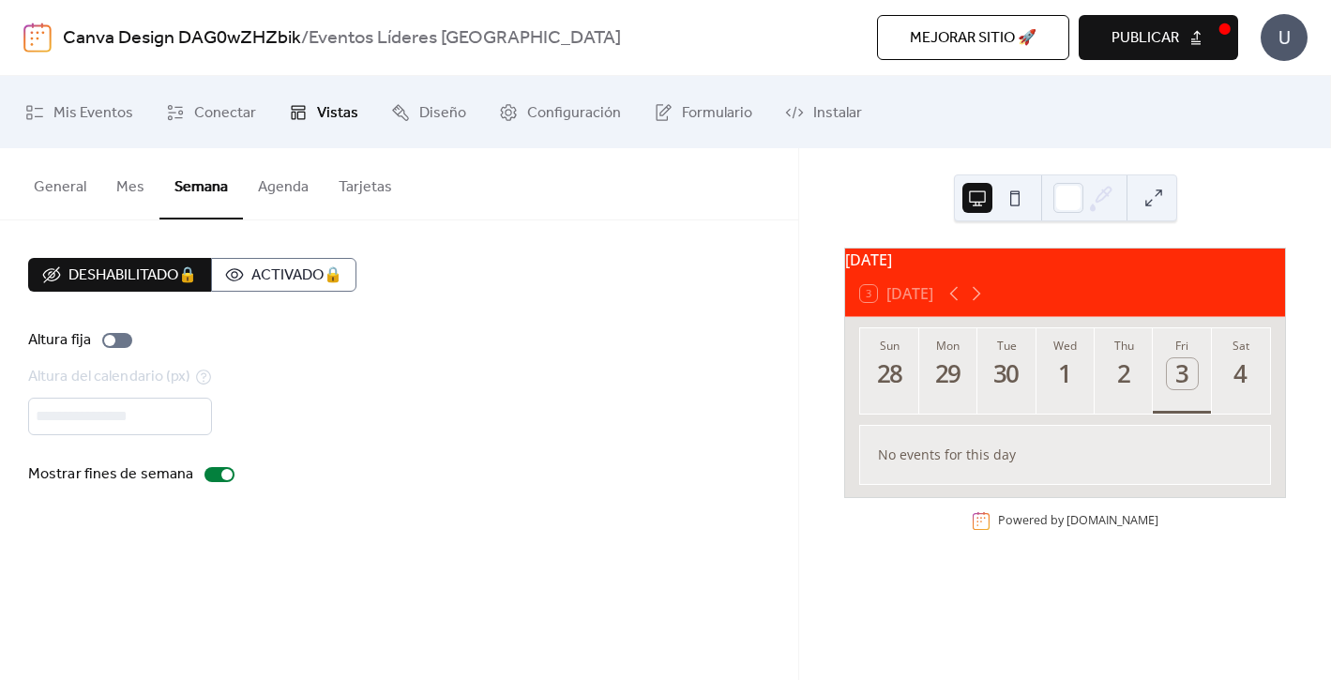
click at [268, 192] on button "Agenda" at bounding box center [283, 182] width 81 height 69
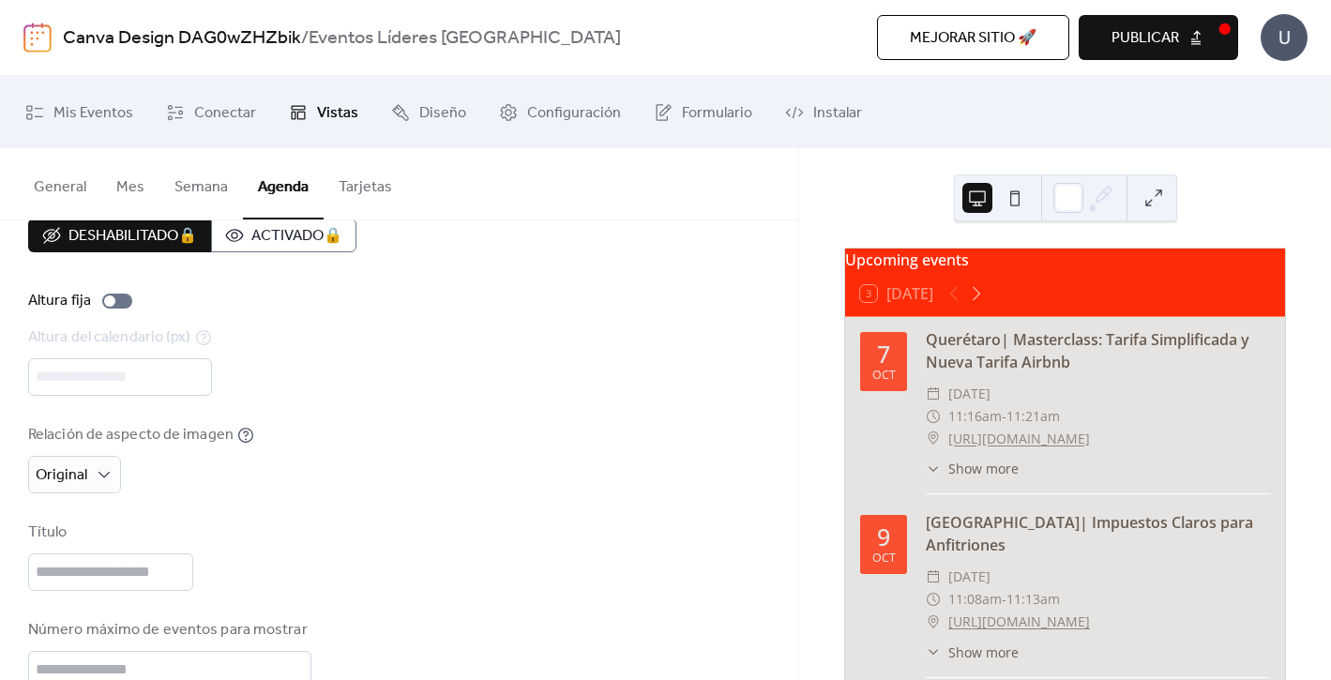
scroll to position [41, 0]
click at [371, 187] on button "Tarjetas" at bounding box center [365, 182] width 83 height 69
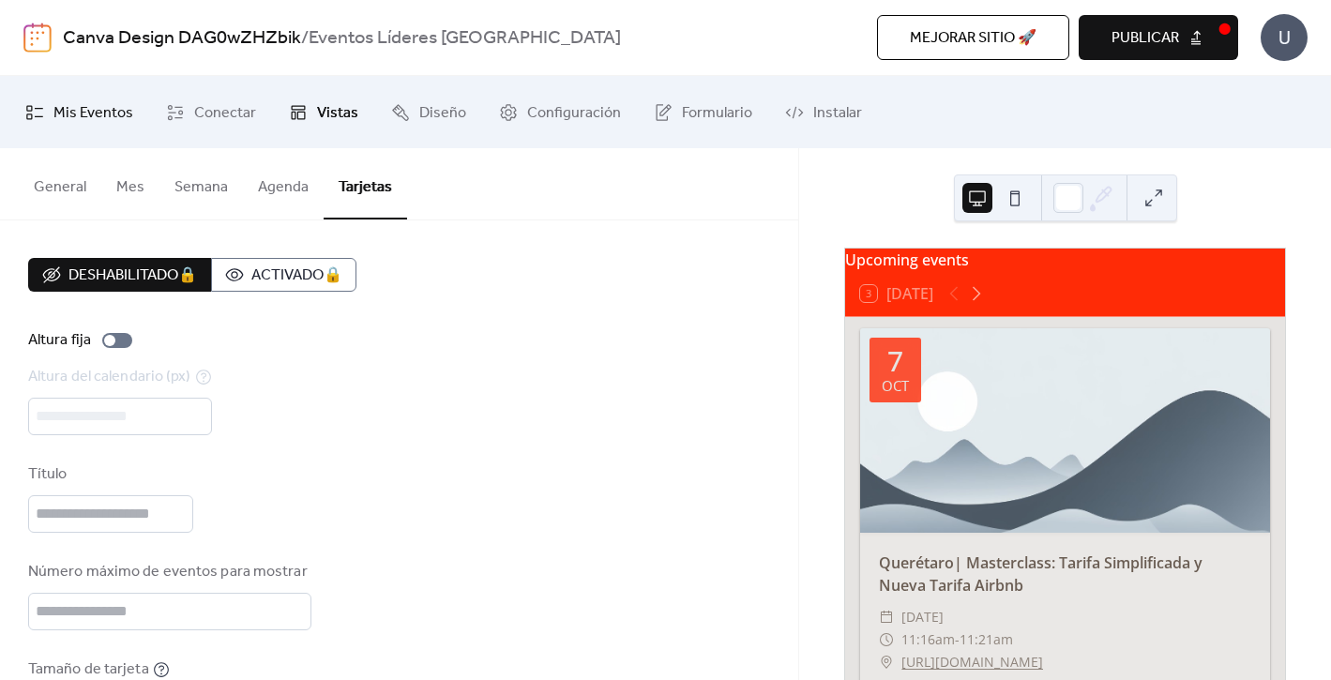
click at [82, 99] on span "Mis Eventos" at bounding box center [93, 112] width 80 height 29
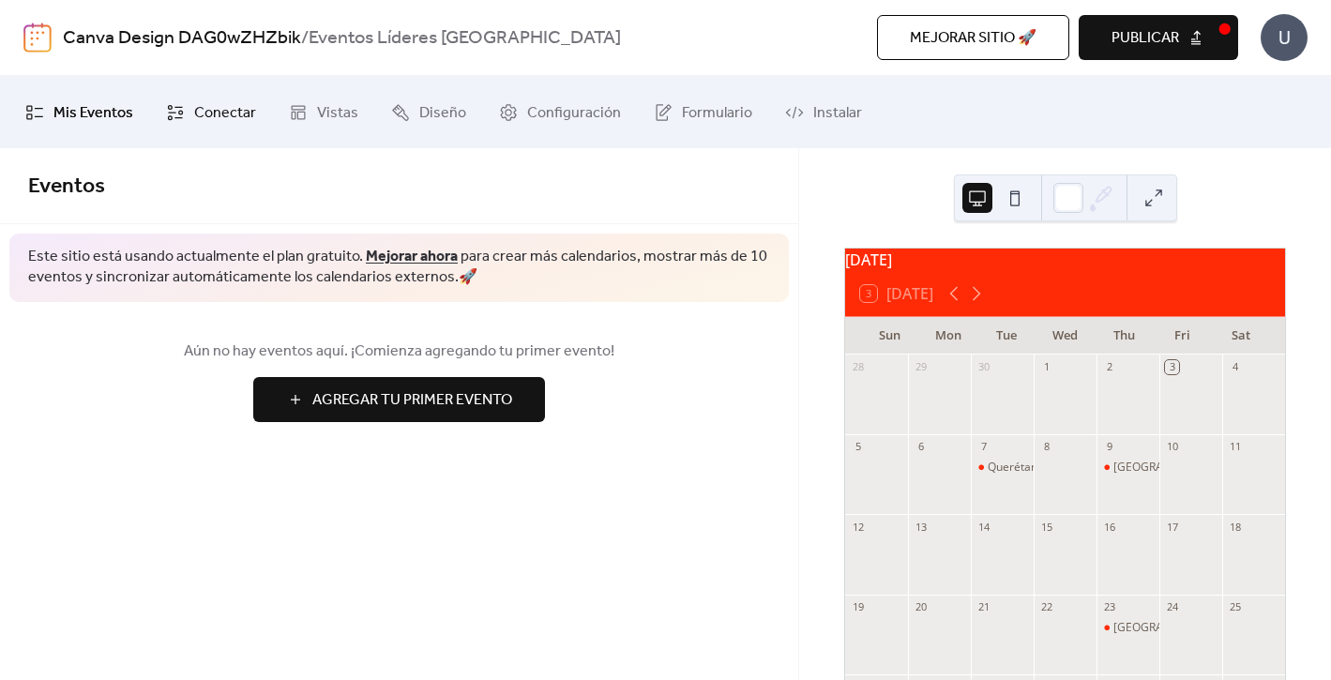
click at [225, 106] on span "Conectar" at bounding box center [225, 112] width 62 height 29
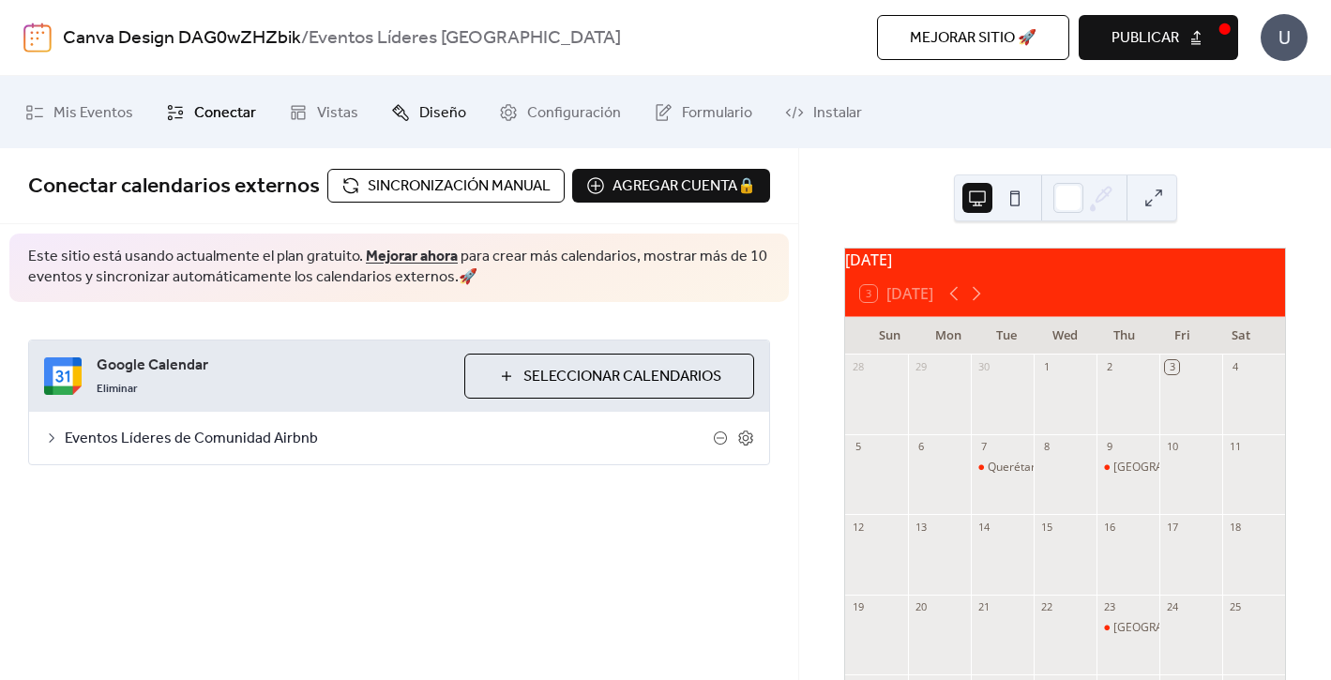
click at [457, 102] on span "Diseño" at bounding box center [442, 112] width 47 height 29
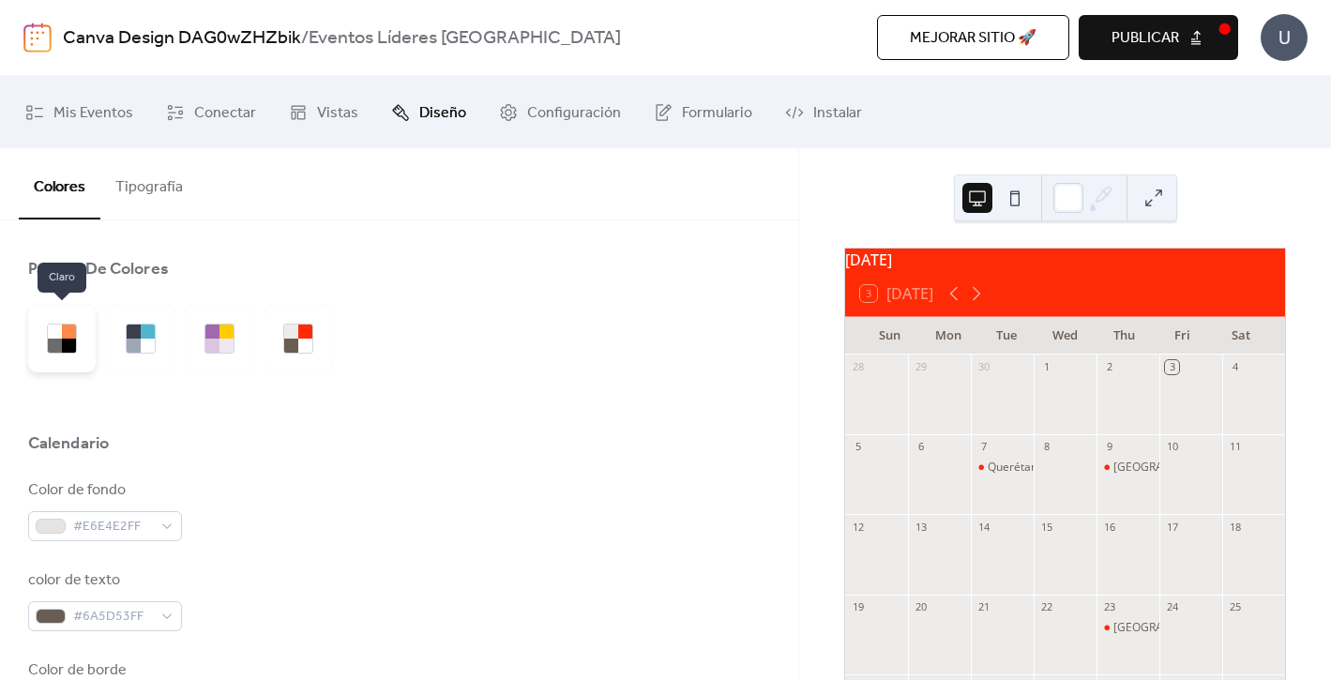
click at [60, 344] on div at bounding box center [55, 346] width 14 height 14
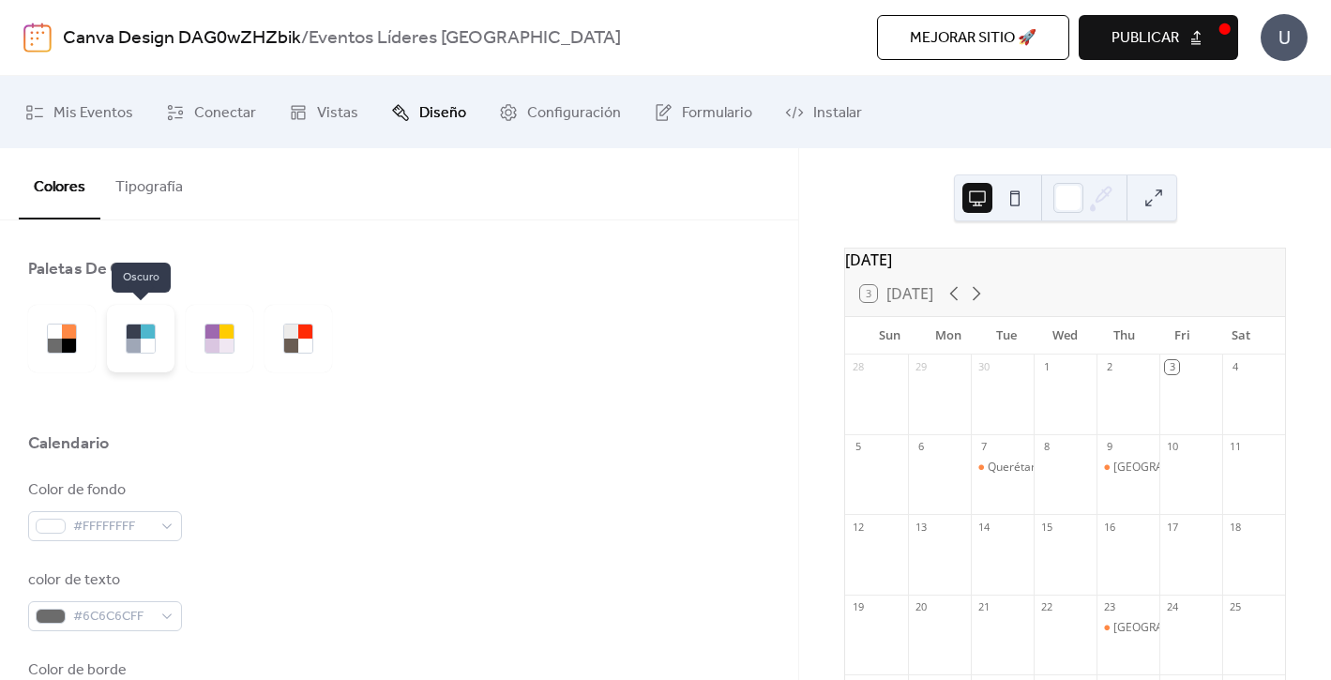
click at [142, 347] on div at bounding box center [148, 346] width 14 height 14
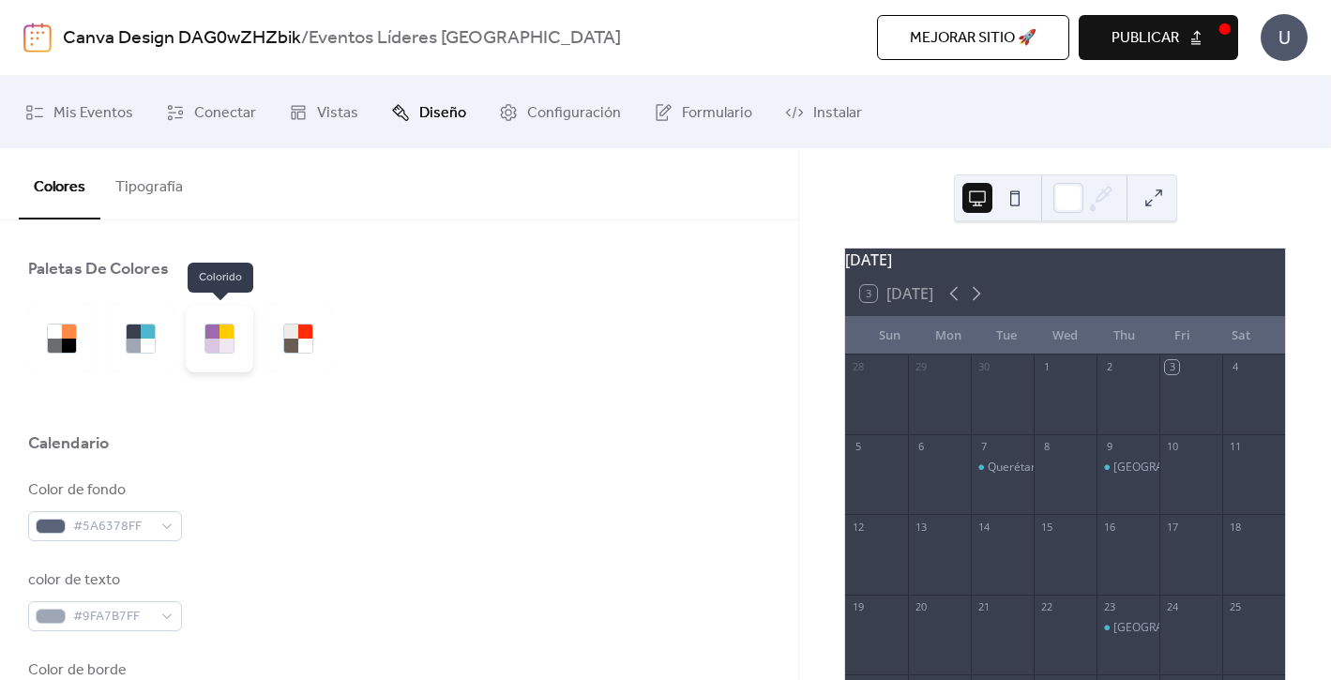
click at [222, 344] on div at bounding box center [227, 346] width 14 height 14
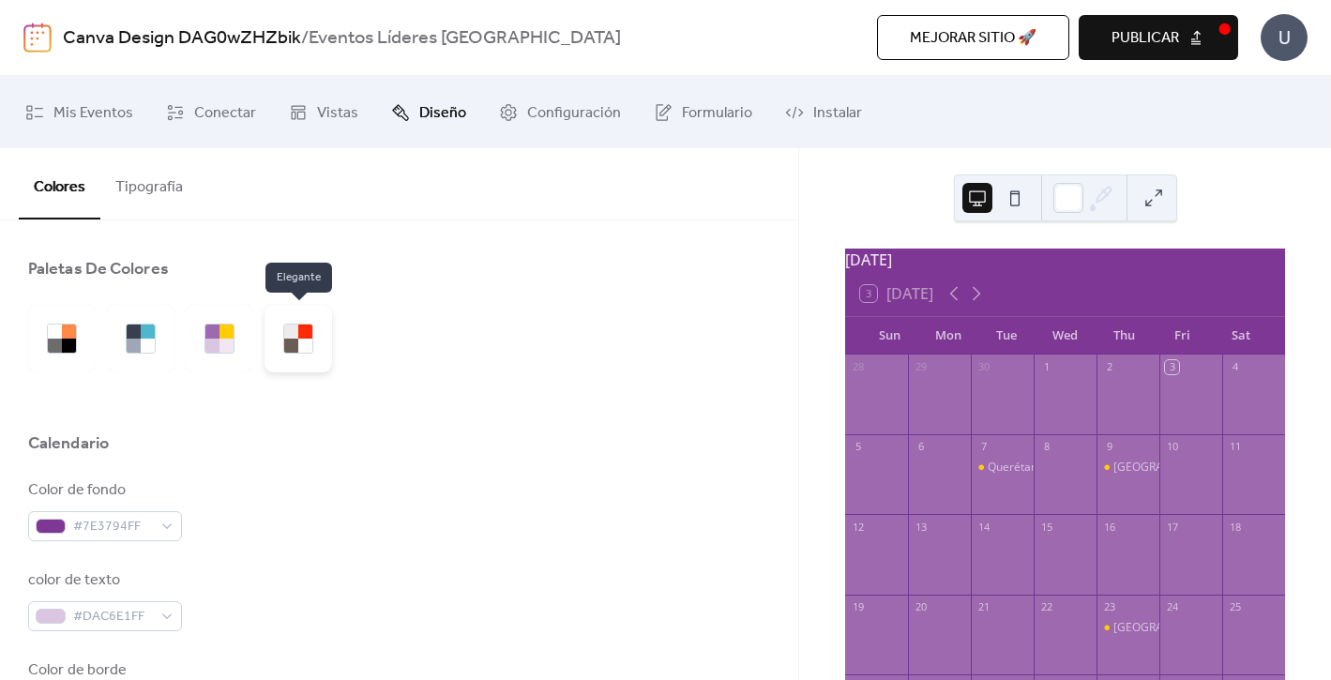
click at [289, 347] on div at bounding box center [291, 346] width 14 height 14
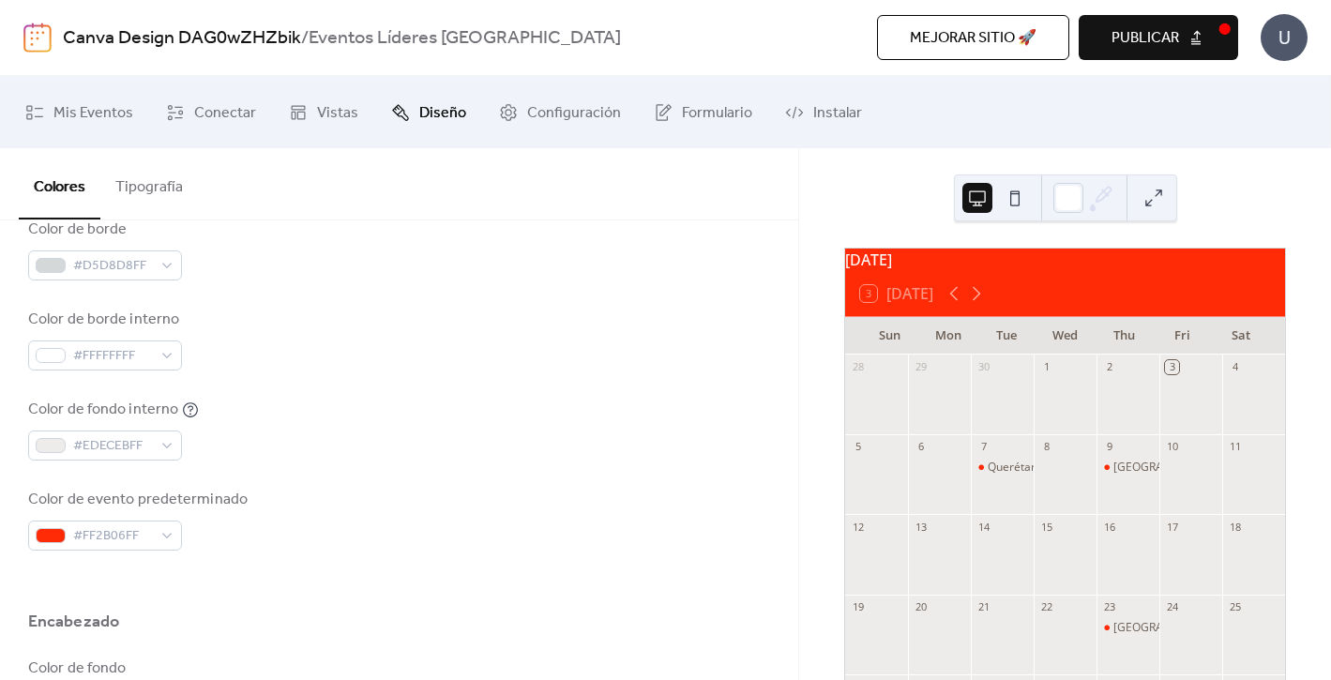
scroll to position [444, 0]
click at [160, 530] on div "#FF2B06FF" at bounding box center [105, 533] width 154 height 30
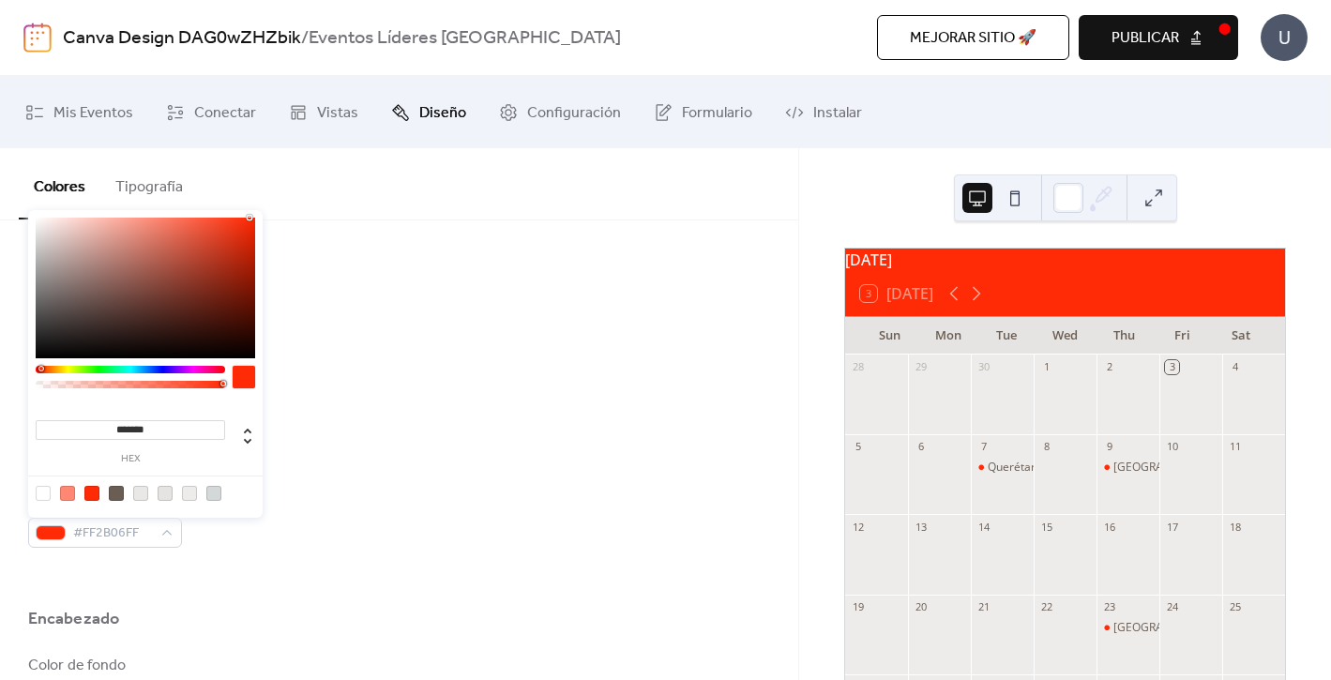
click at [612, 254] on div "Color de borde #D5D8D8FF" at bounding box center [399, 247] width 742 height 62
